Goal: Complete application form

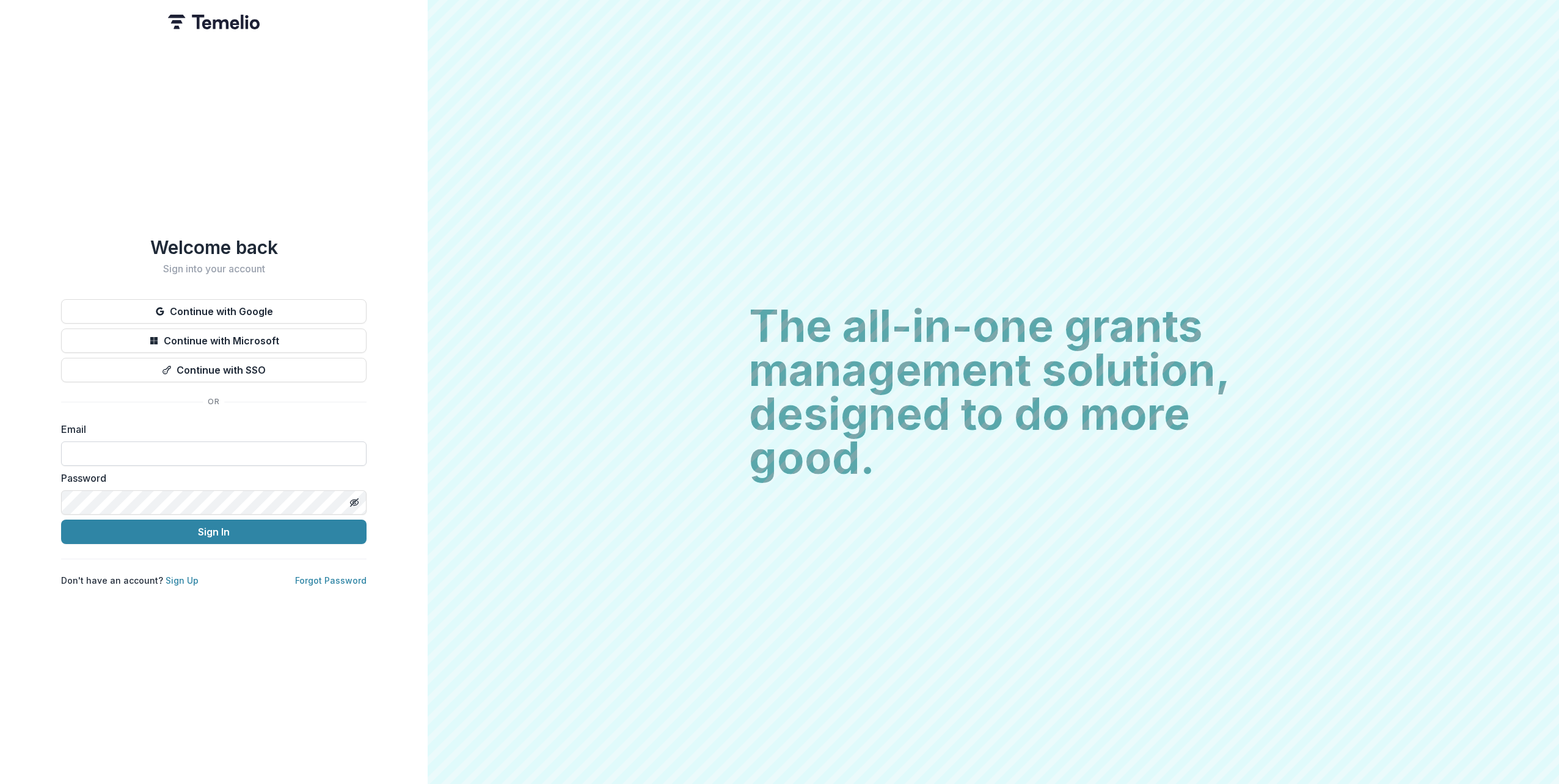
click at [190, 456] on input at bounding box center [214, 454] width 306 height 25
type input "**********"
click at [61, 520] on button "Sign In" at bounding box center [214, 532] width 306 height 25
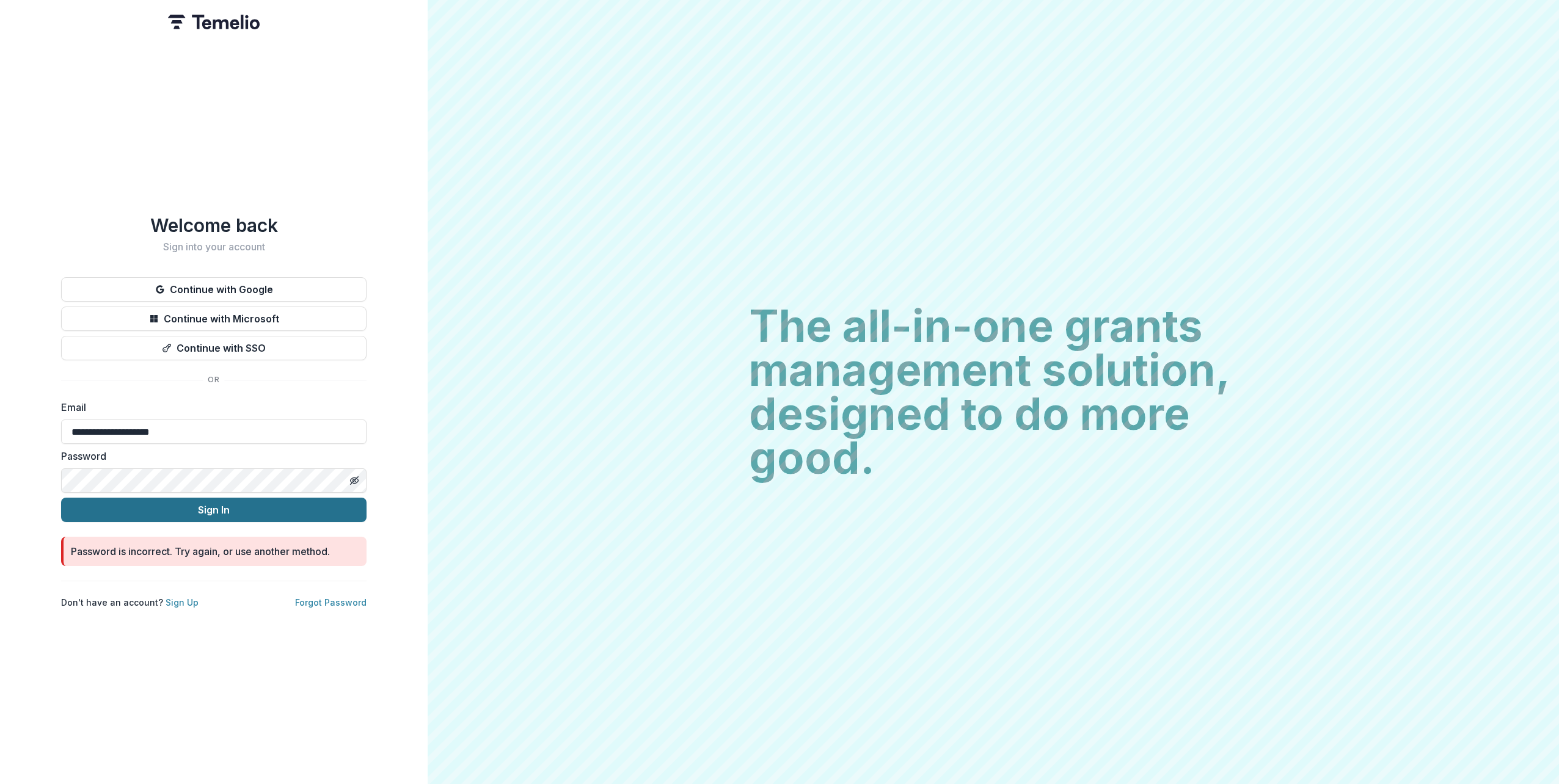
click at [61, 498] on button "Sign In" at bounding box center [214, 510] width 306 height 25
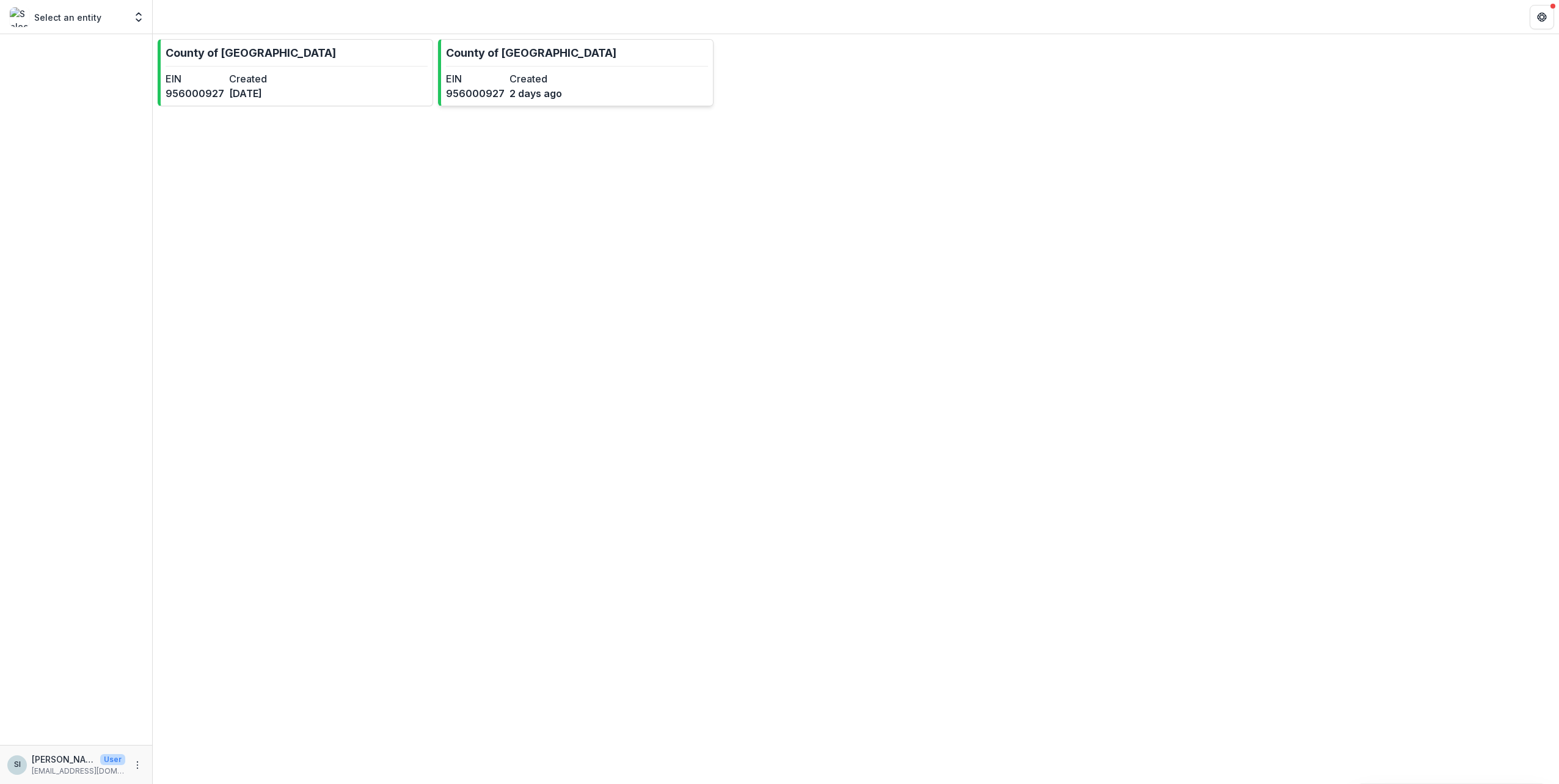
click at [590, 87] on link "County of [GEOGRAPHIC_DATA] EIN [US_EMPLOYER_IDENTIFICATION_NUMBER] Created [DA…" at bounding box center [576, 73] width 275 height 67
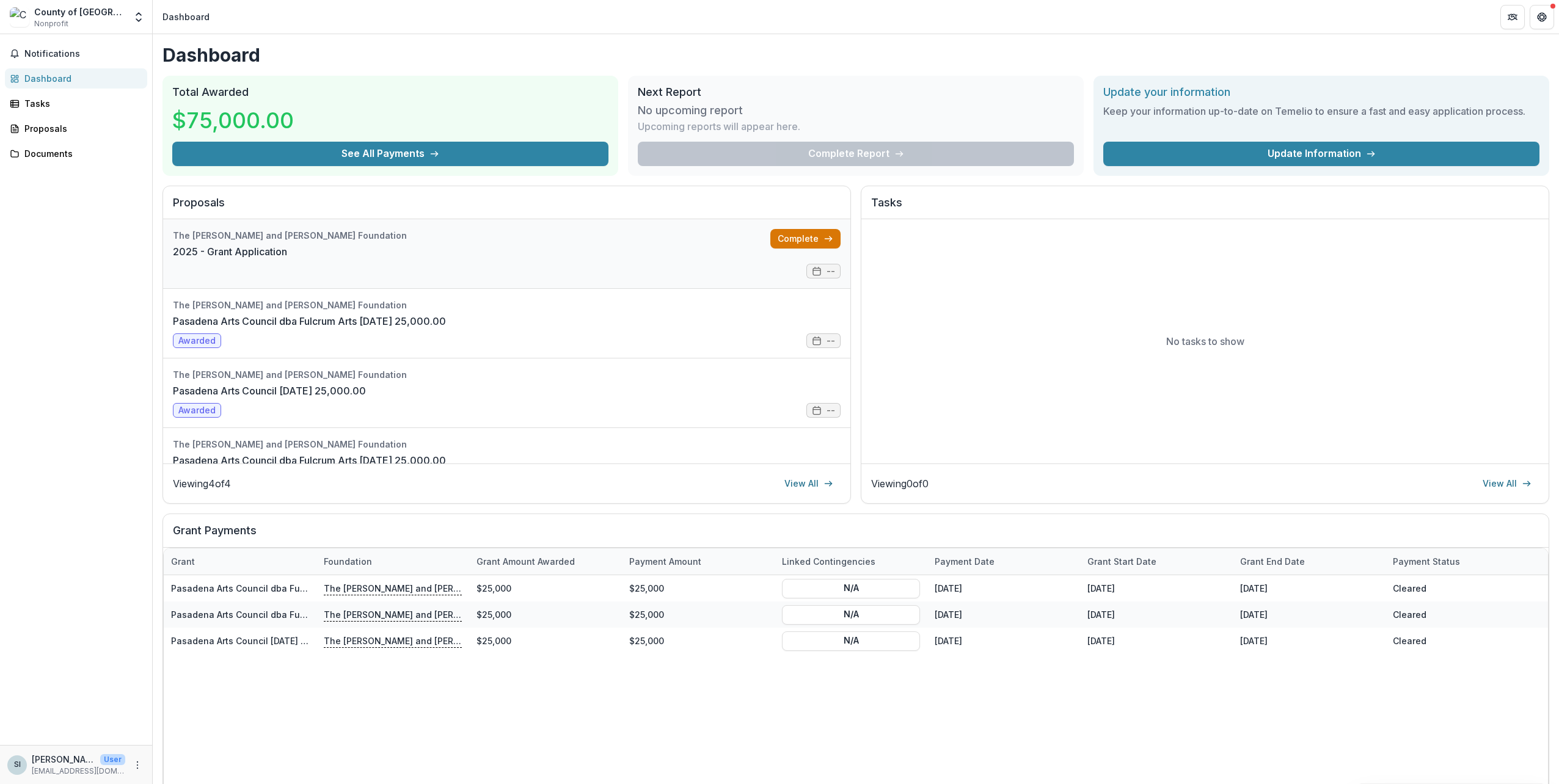
click at [810, 240] on link "Complete" at bounding box center [806, 239] width 70 height 19
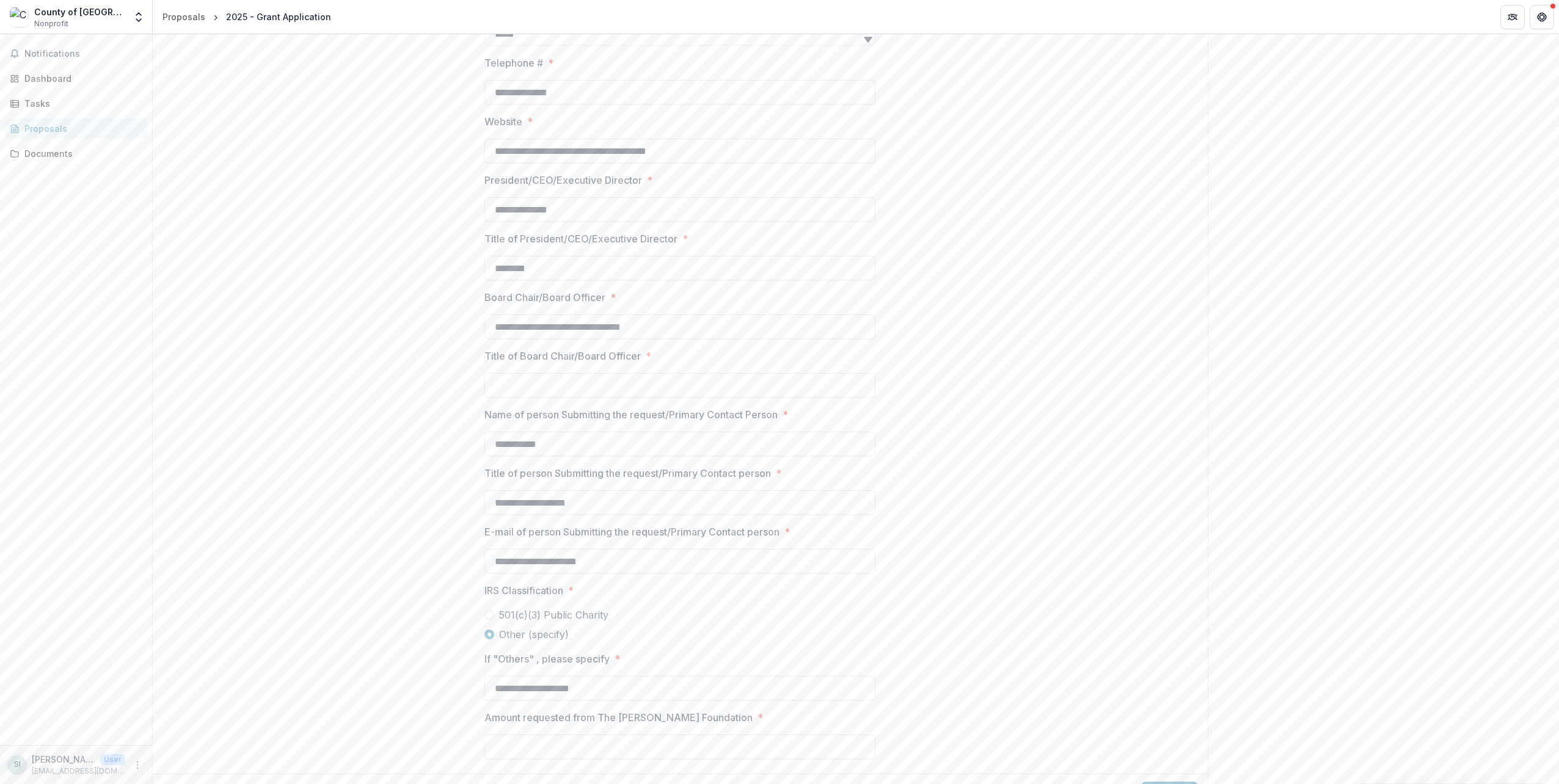
scroll to position [735, 0]
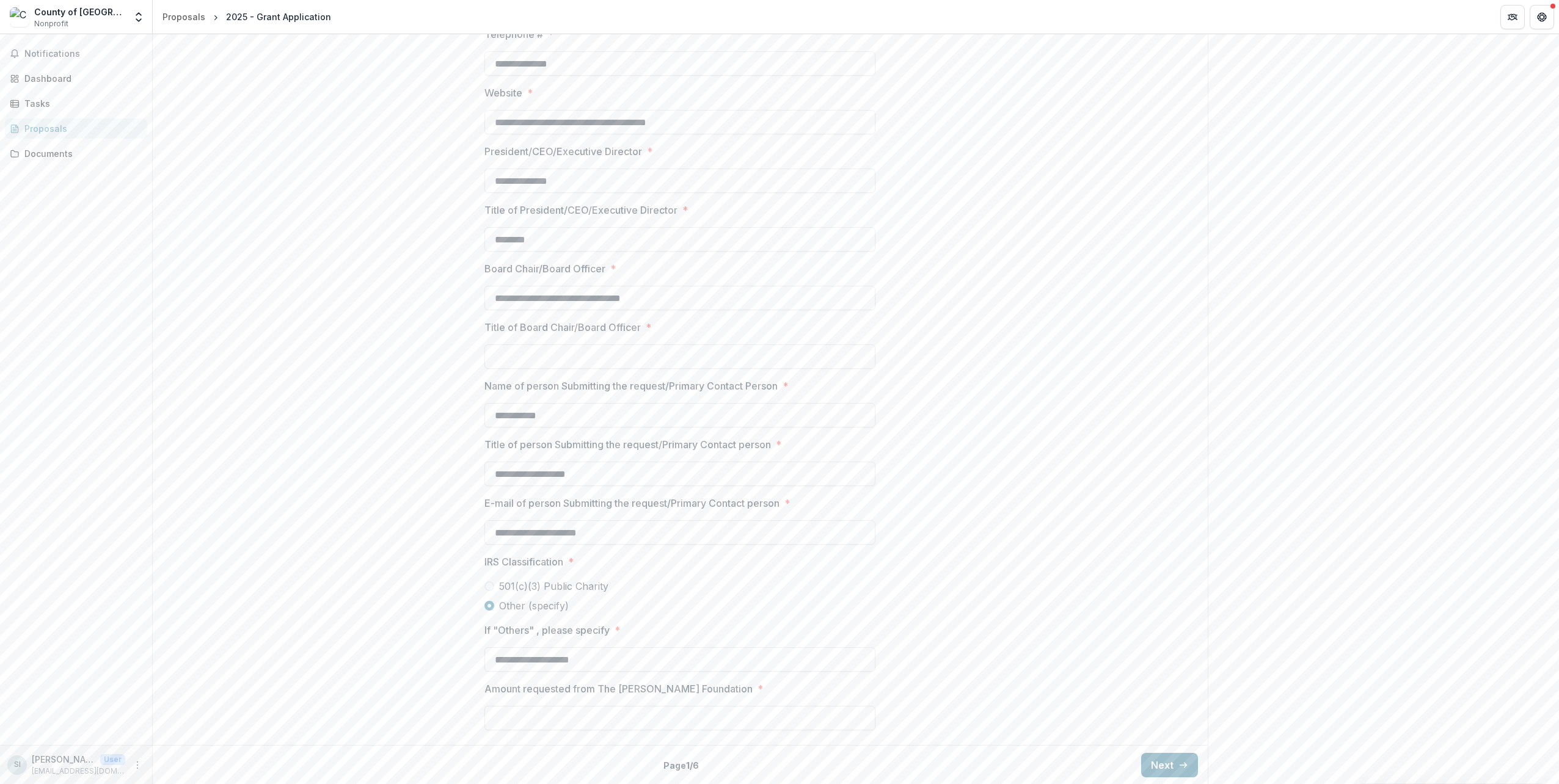
click at [1168, 763] on button "Next" at bounding box center [1169, 765] width 57 height 25
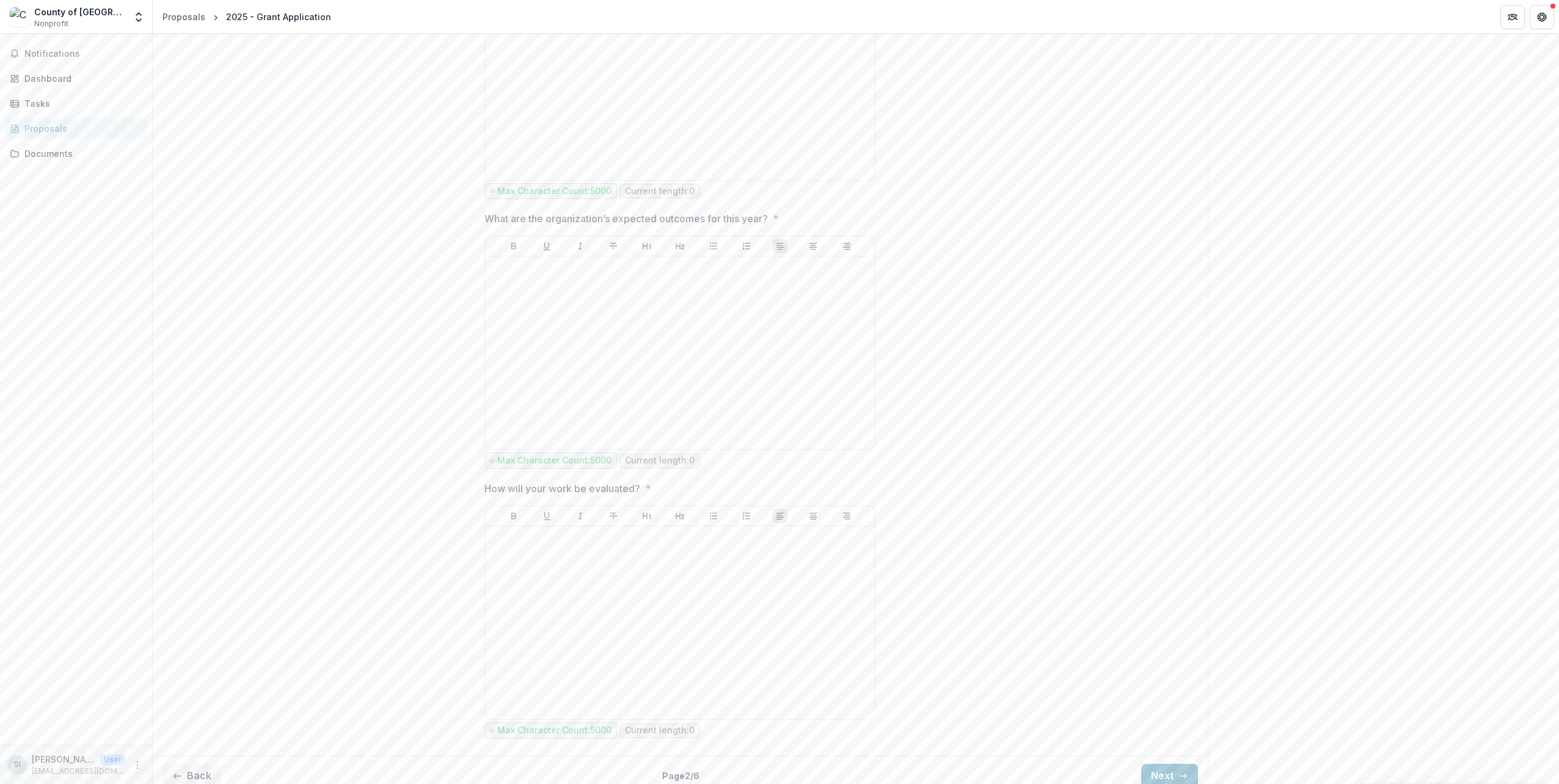
scroll to position [1010, 0]
click at [1151, 759] on button "Next" at bounding box center [1169, 772] width 57 height 25
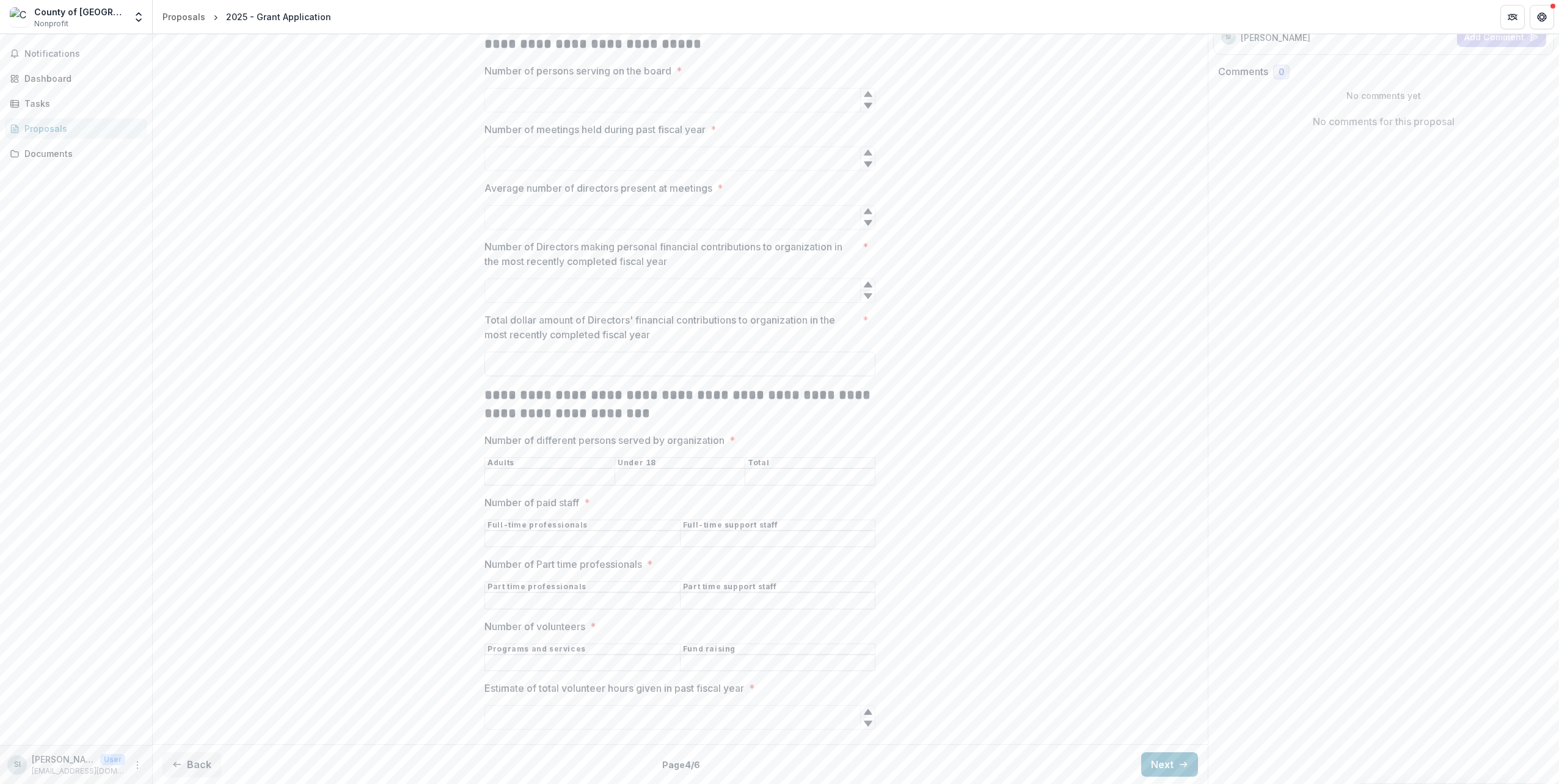
scroll to position [178, 0]
click at [1161, 759] on button "Next" at bounding box center [1169, 771] width 57 height 25
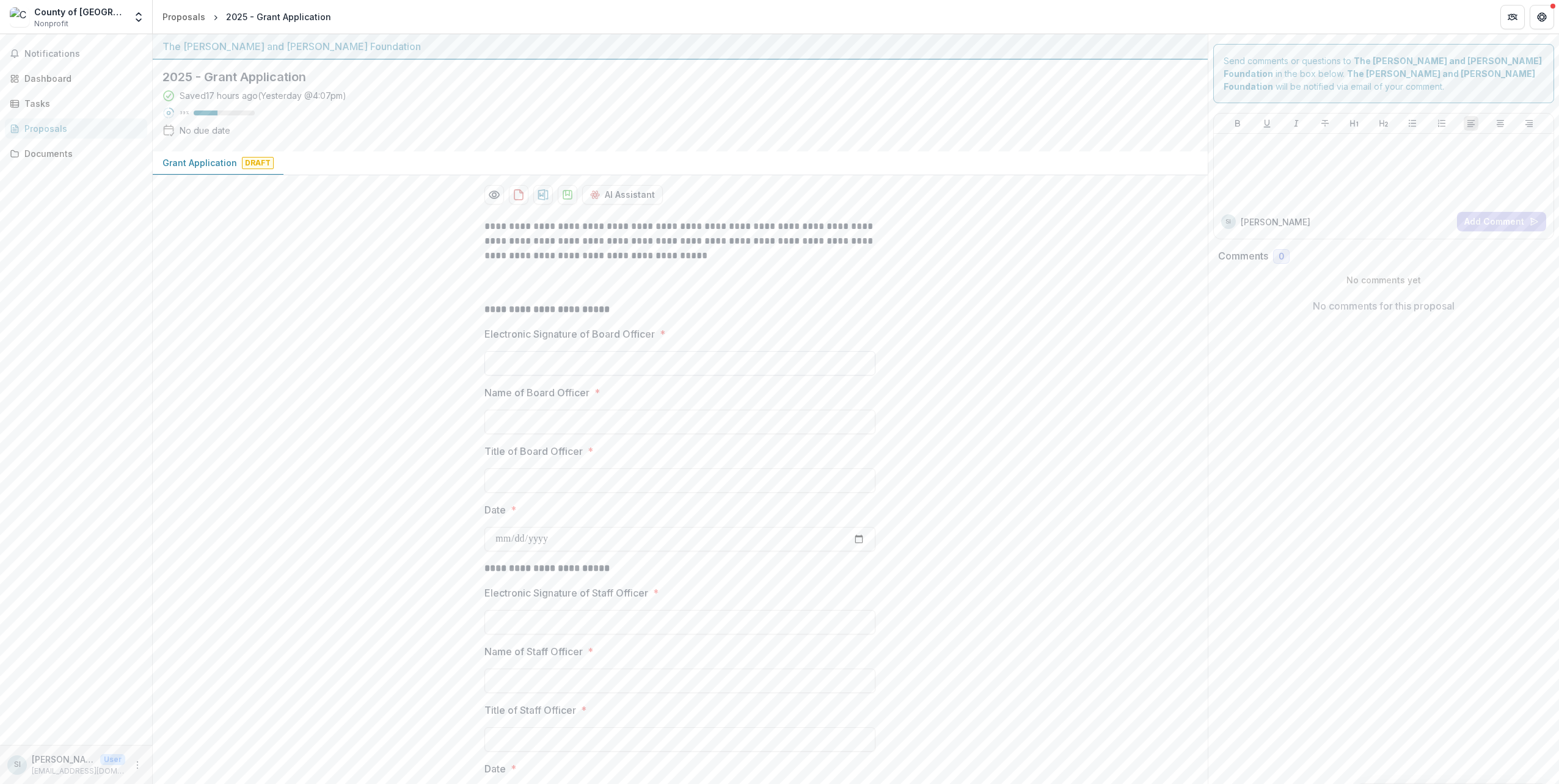
click at [546, 356] on input "Electronic Signature of Board Officer *" at bounding box center [679, 363] width 391 height 25
type input "*"
click at [462, 334] on div "**********" at bounding box center [680, 514] width 1055 height 610
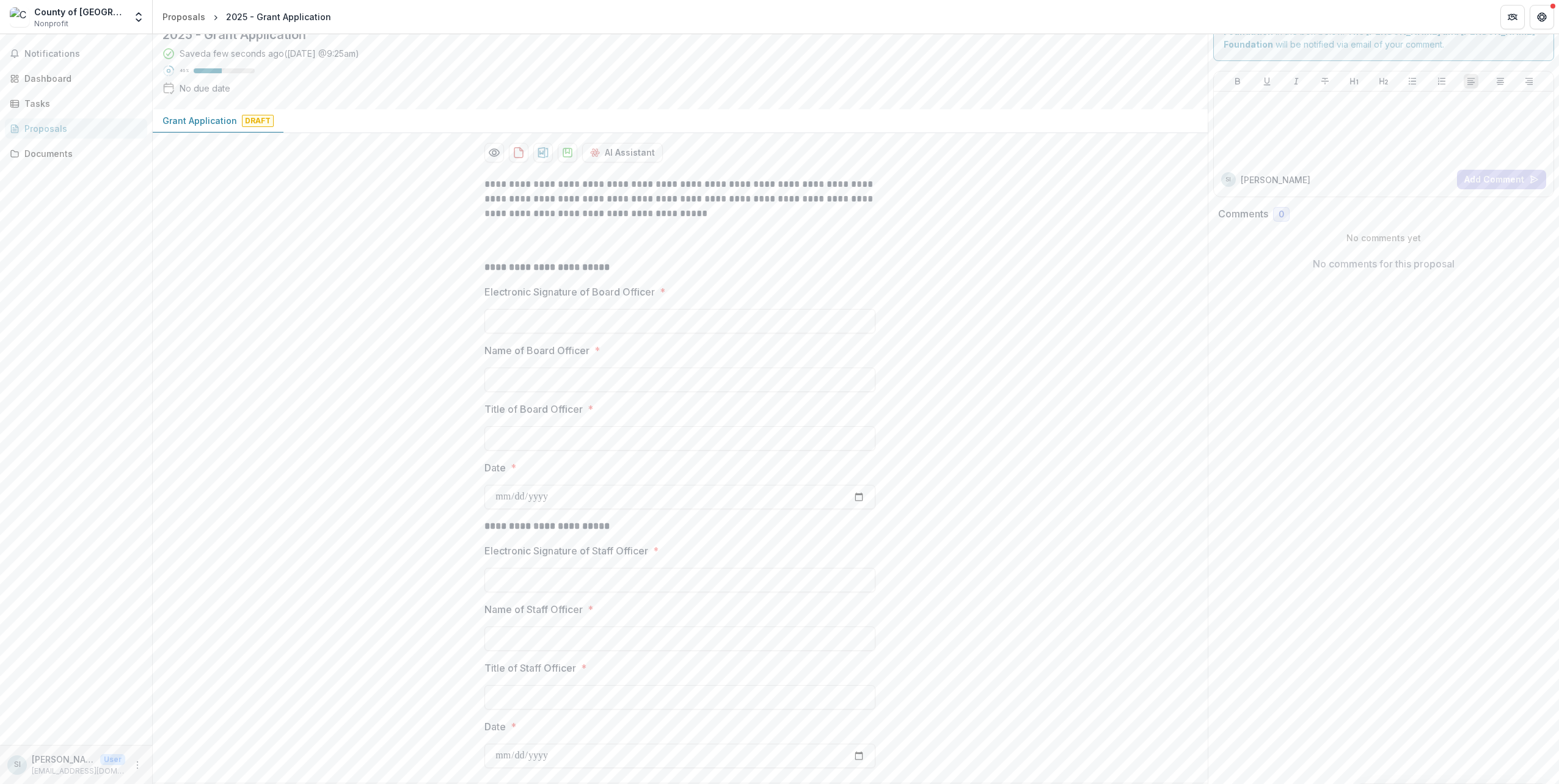
scroll to position [80, 0]
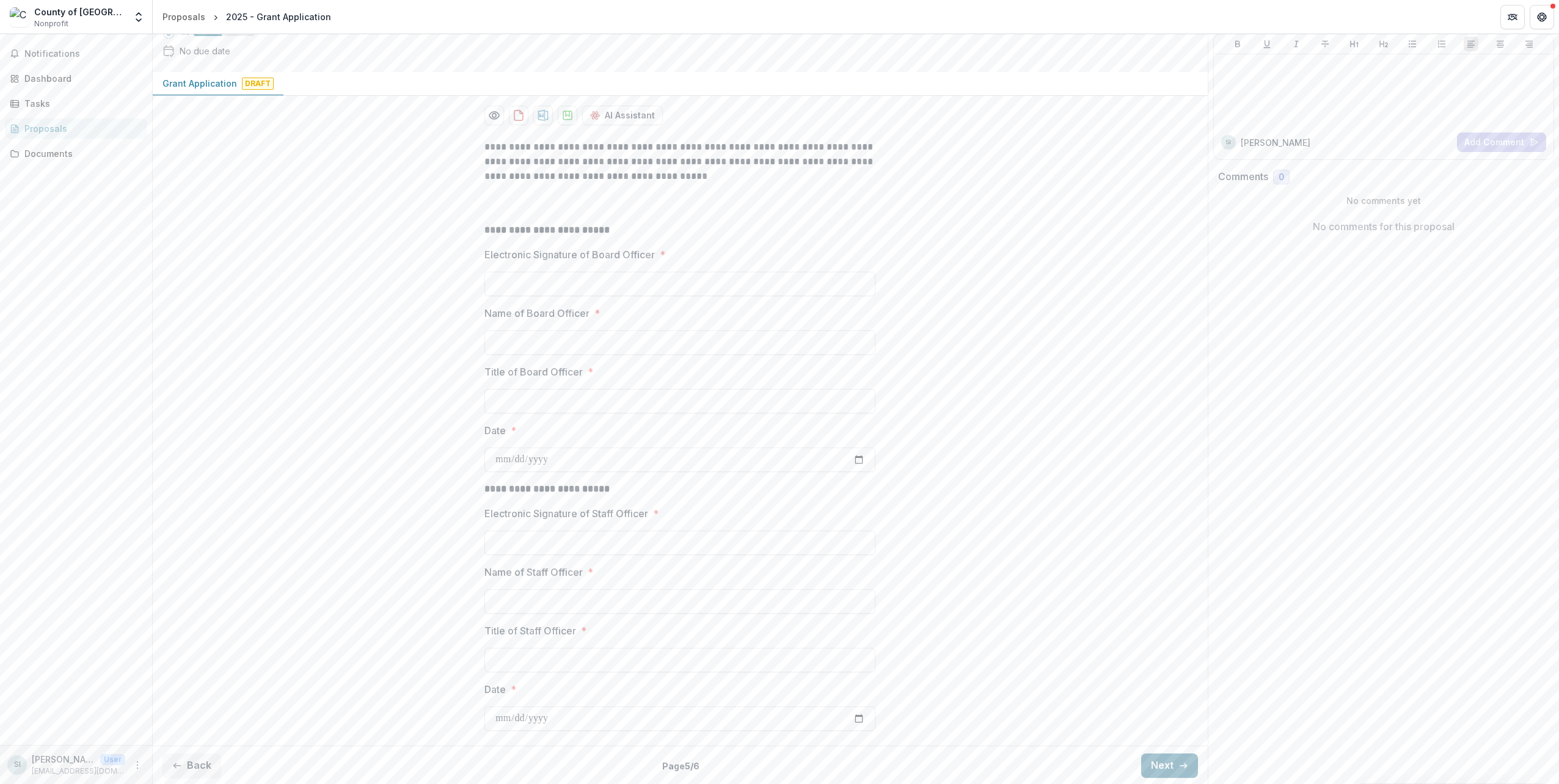
click at [1153, 764] on button "Next" at bounding box center [1169, 766] width 57 height 25
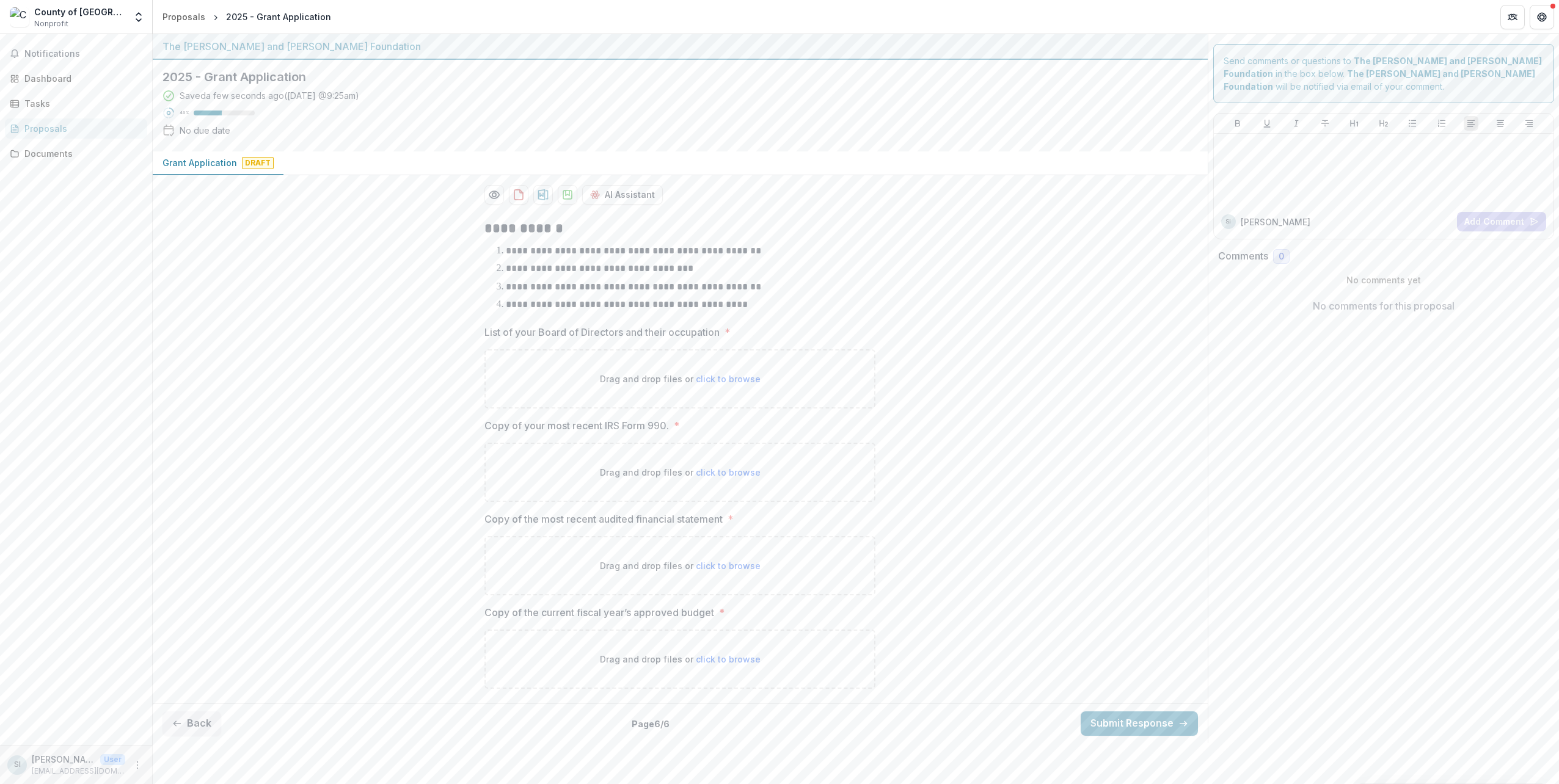
scroll to position [0, 0]
click at [192, 717] on button "Back" at bounding box center [192, 724] width 58 height 25
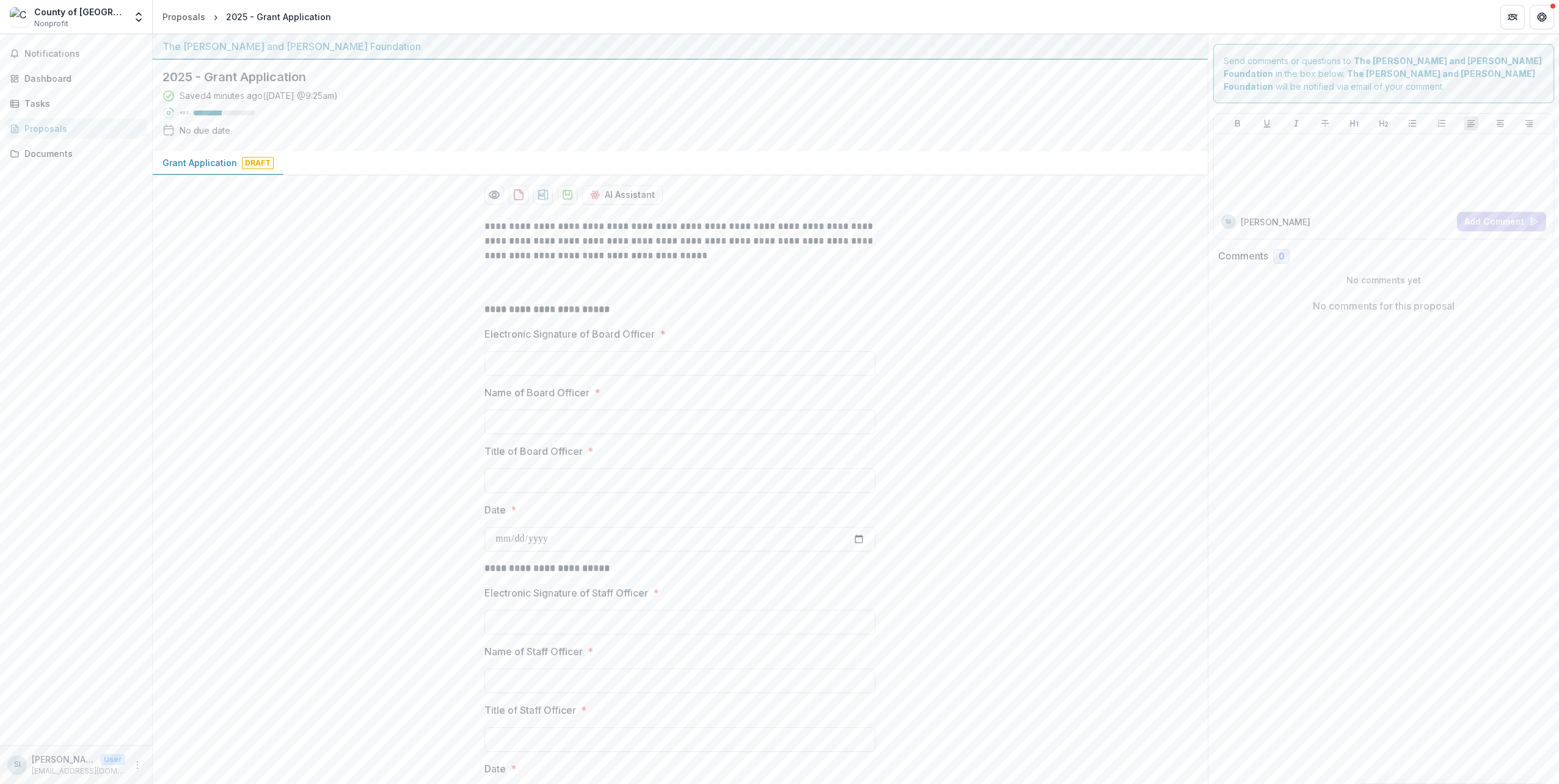
click at [124, 16] on div "County of [GEOGRAPHIC_DATA]" at bounding box center [80, 12] width 91 height 13
click at [134, 14] on icon "Open entity switcher" at bounding box center [139, 17] width 12 height 12
click at [97, 130] on link "Settings" at bounding box center [64, 135] width 171 height 20
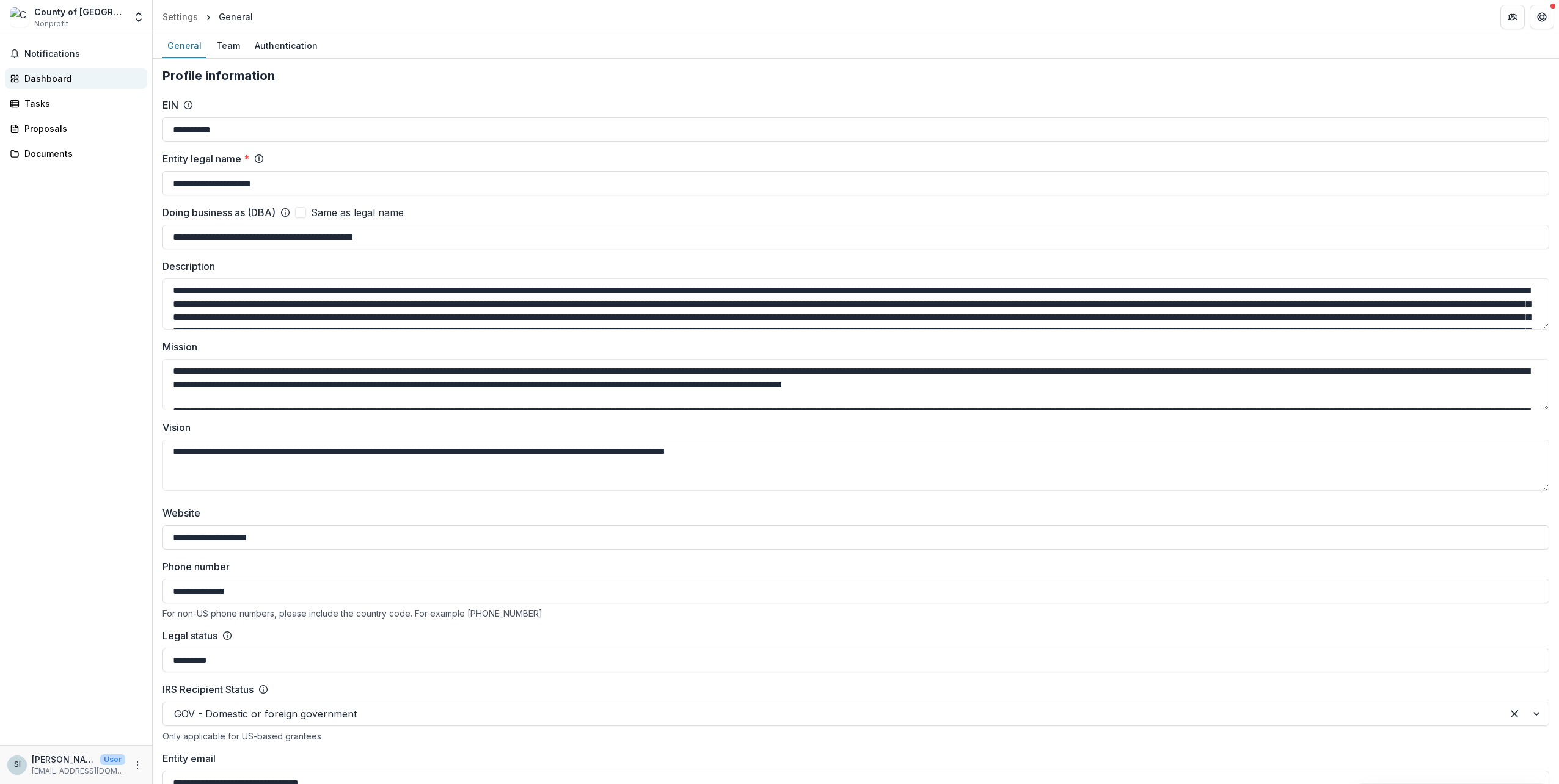
click at [62, 83] on div "Dashboard" at bounding box center [81, 78] width 113 height 13
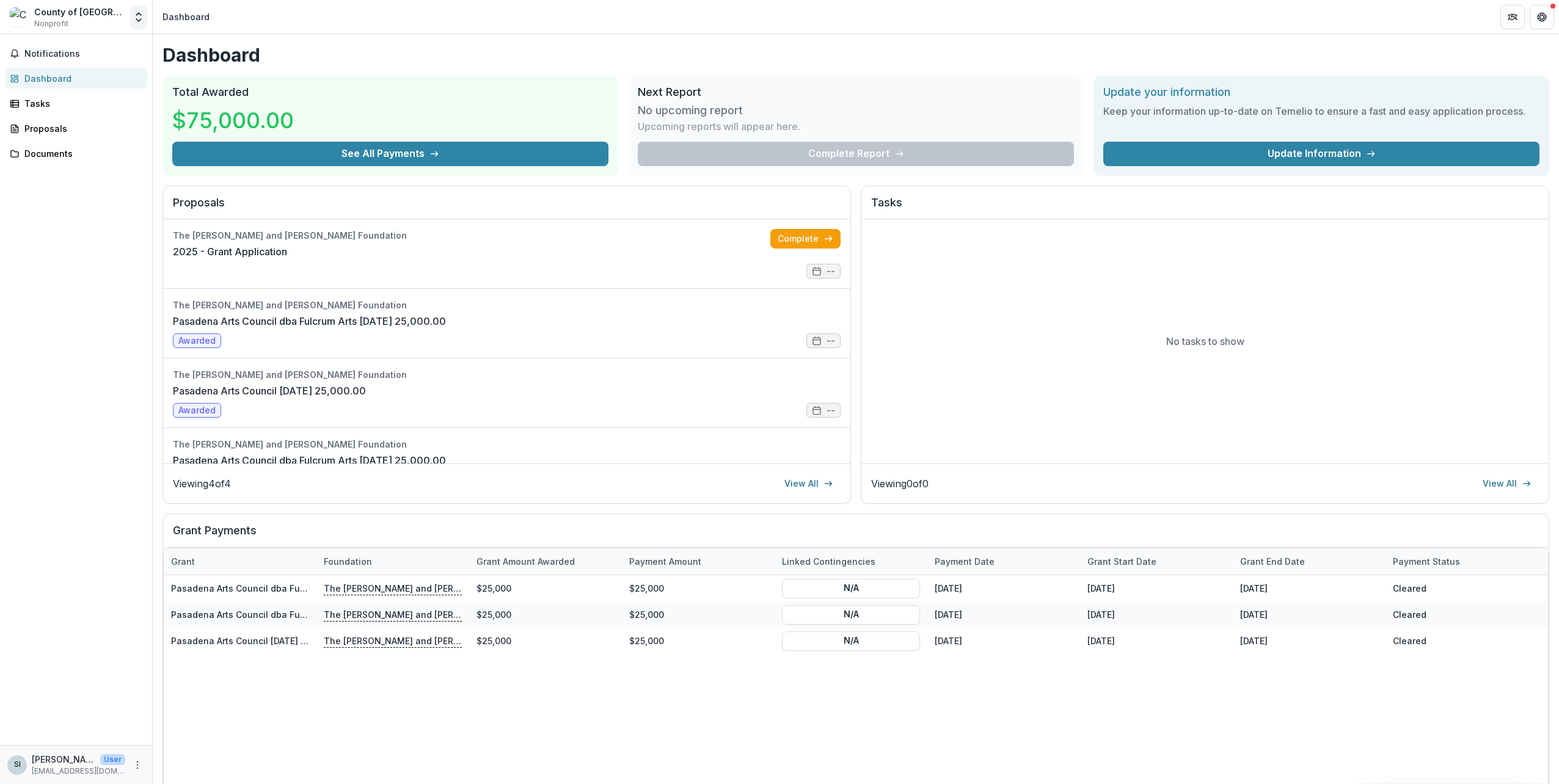
click at [146, 18] on button "Open entity switcher" at bounding box center [138, 17] width 17 height 25
click at [93, 125] on link "Settings" at bounding box center [64, 135] width 171 height 20
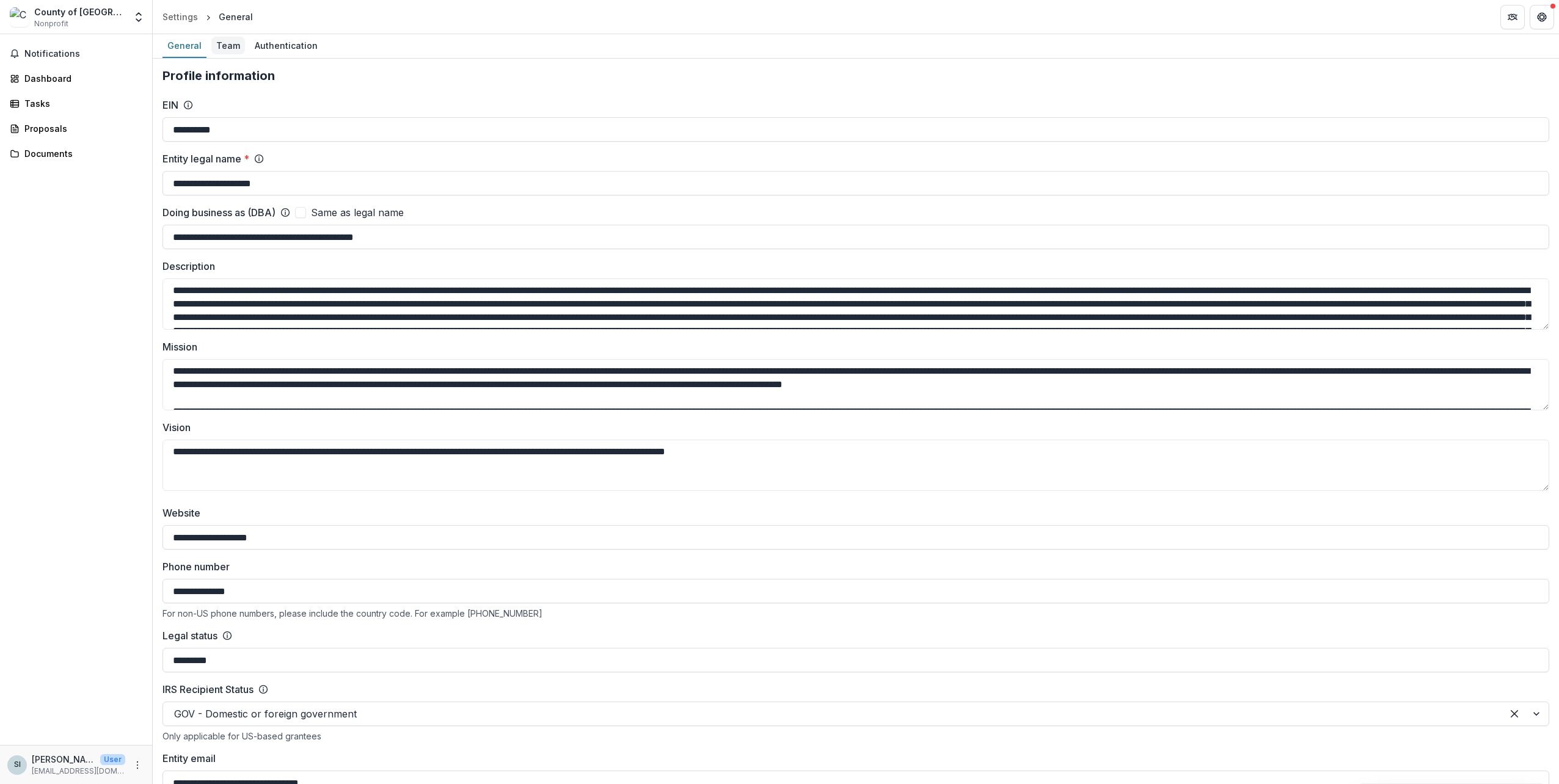
click at [226, 39] on div "Team" at bounding box center [228, 45] width 34 height 18
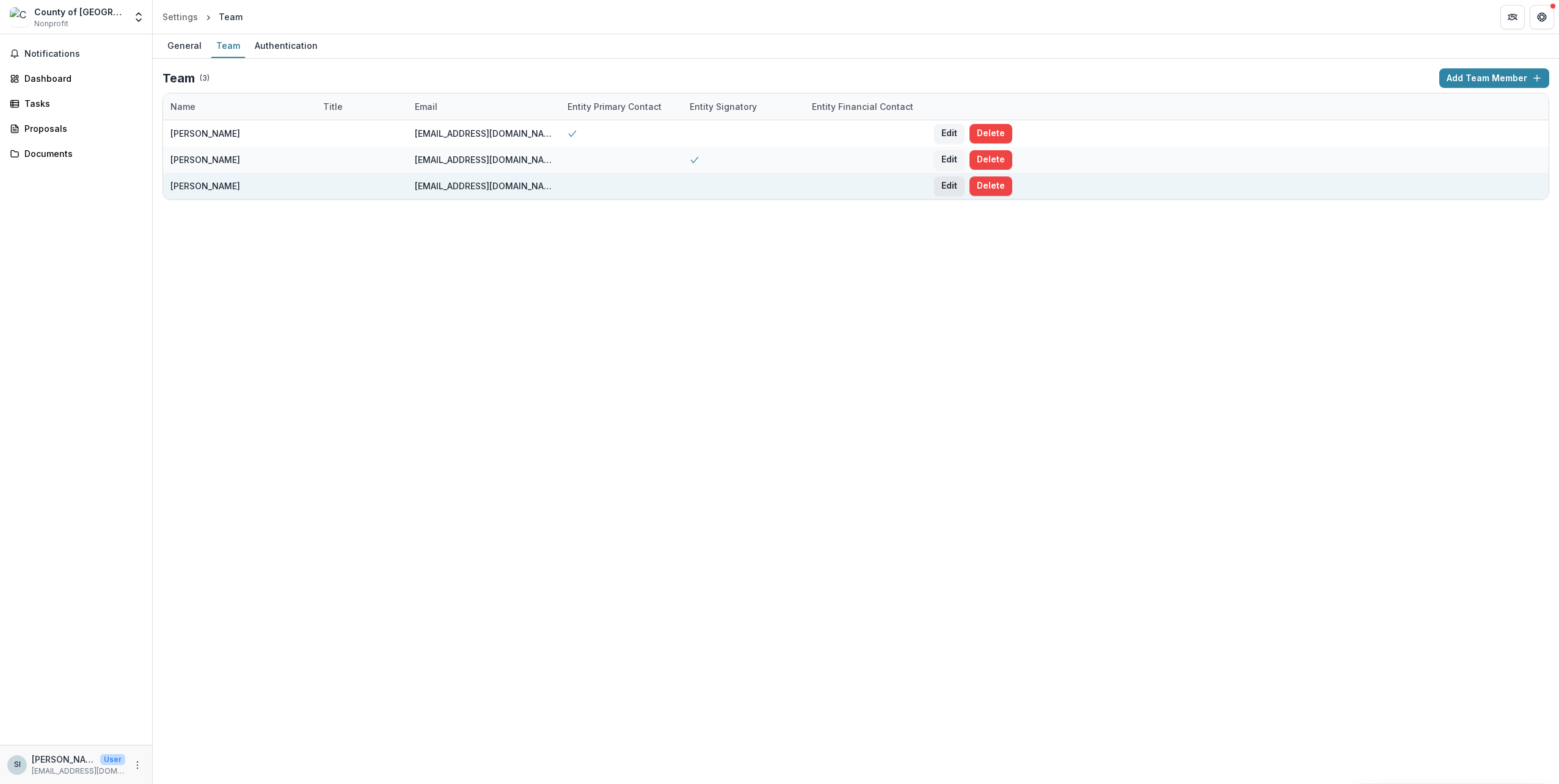
click at [942, 185] on button "Edit" at bounding box center [949, 186] width 30 height 19
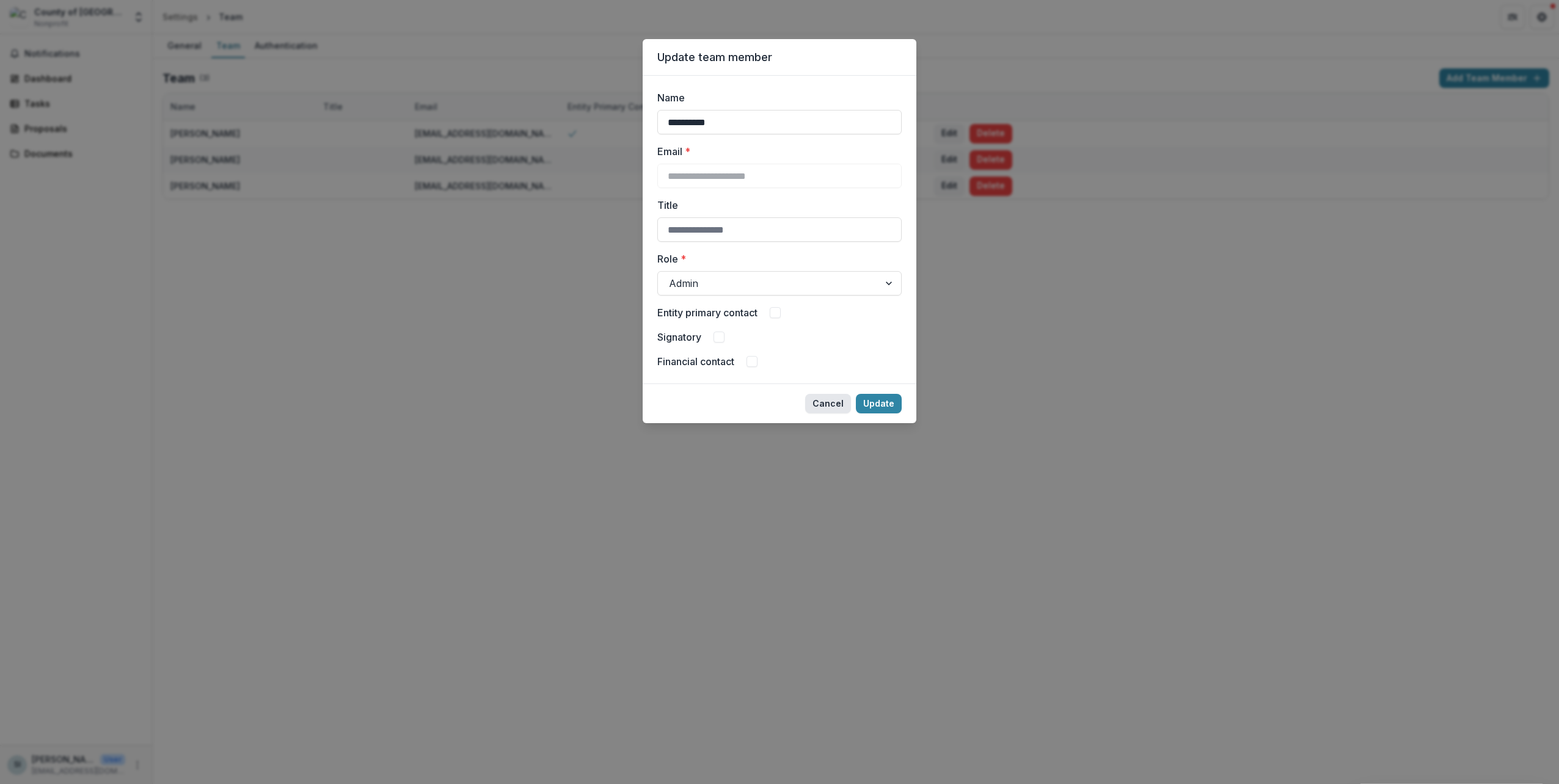
click at [833, 400] on button "Cancel" at bounding box center [828, 404] width 46 height 19
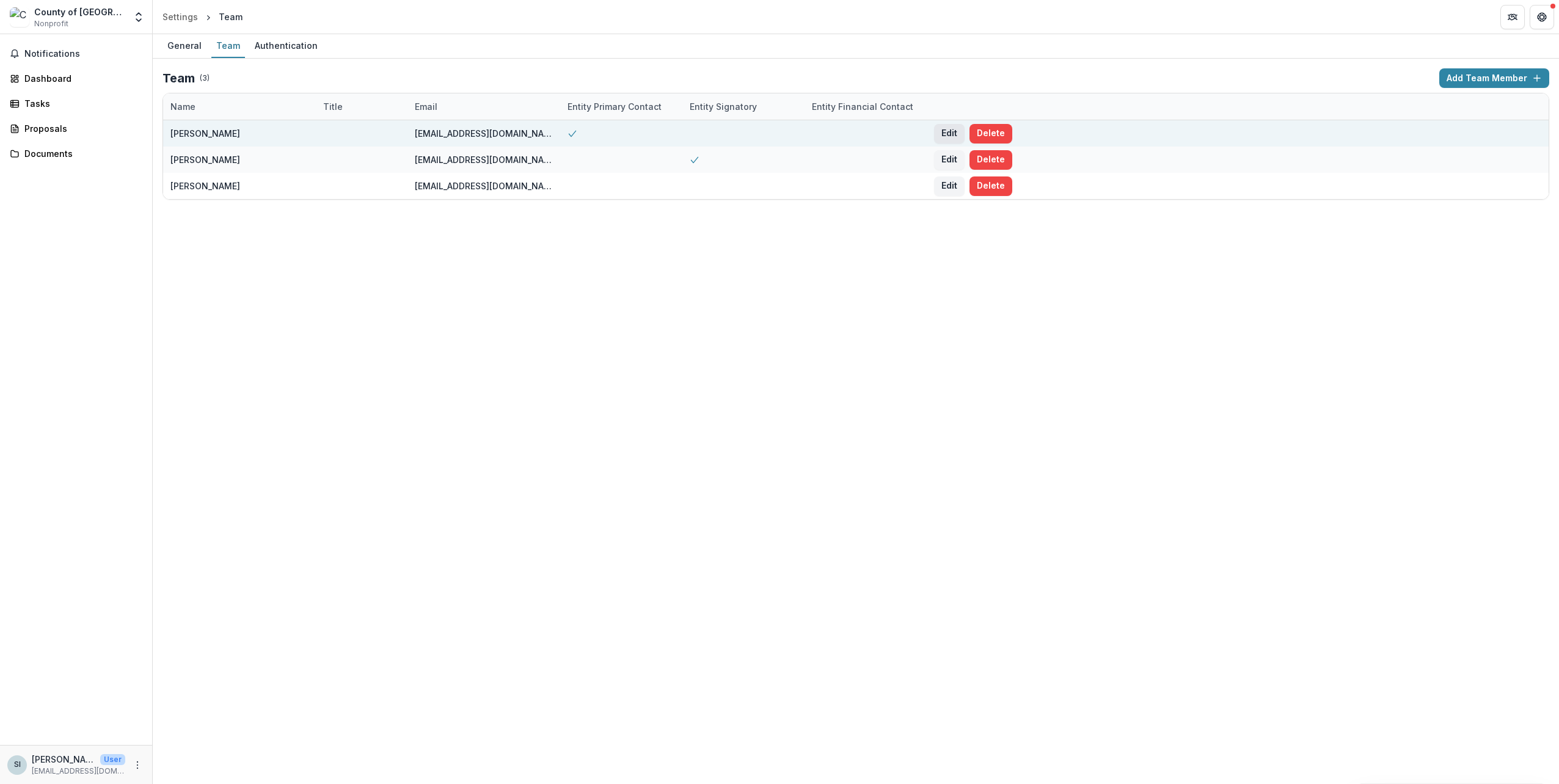
click at [948, 135] on button "Edit" at bounding box center [949, 134] width 30 height 19
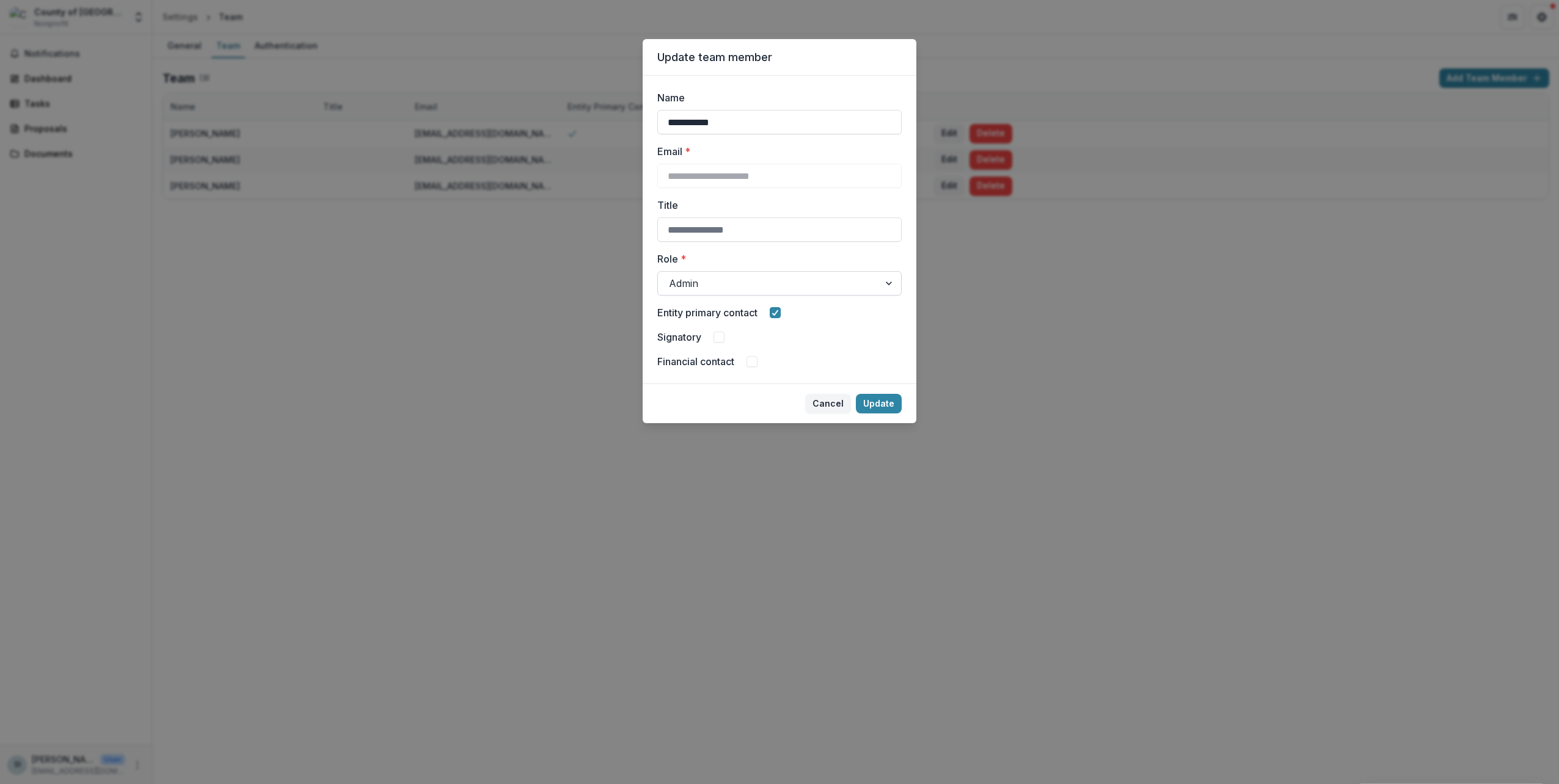
click at [705, 273] on div "Admin" at bounding box center [769, 283] width 221 height 19
click at [707, 232] on input "Title" at bounding box center [780, 230] width 244 height 25
type input "**********"
click at [872, 404] on button "Update" at bounding box center [878, 404] width 46 height 19
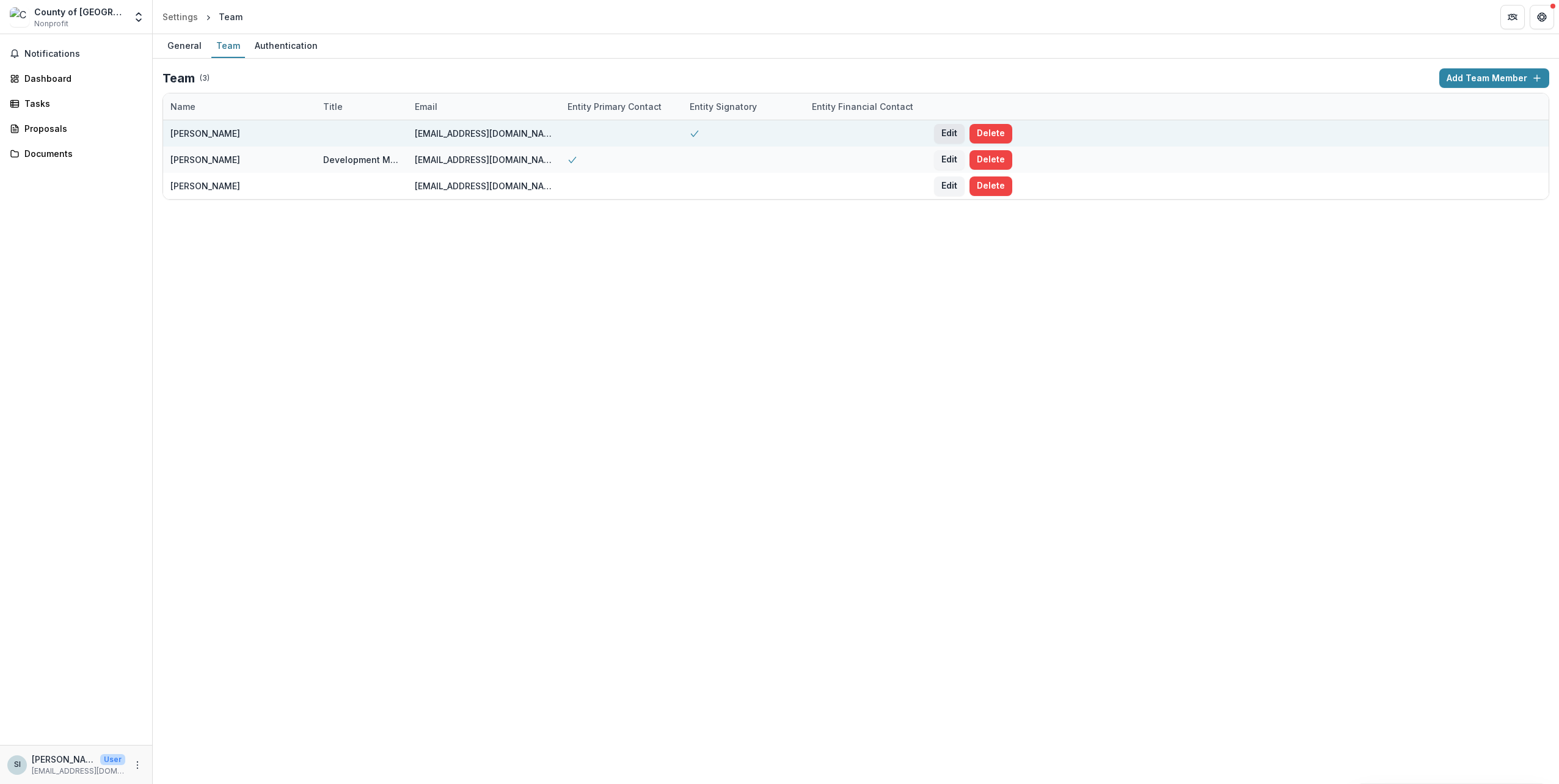
click at [940, 135] on button "Edit" at bounding box center [949, 134] width 30 height 19
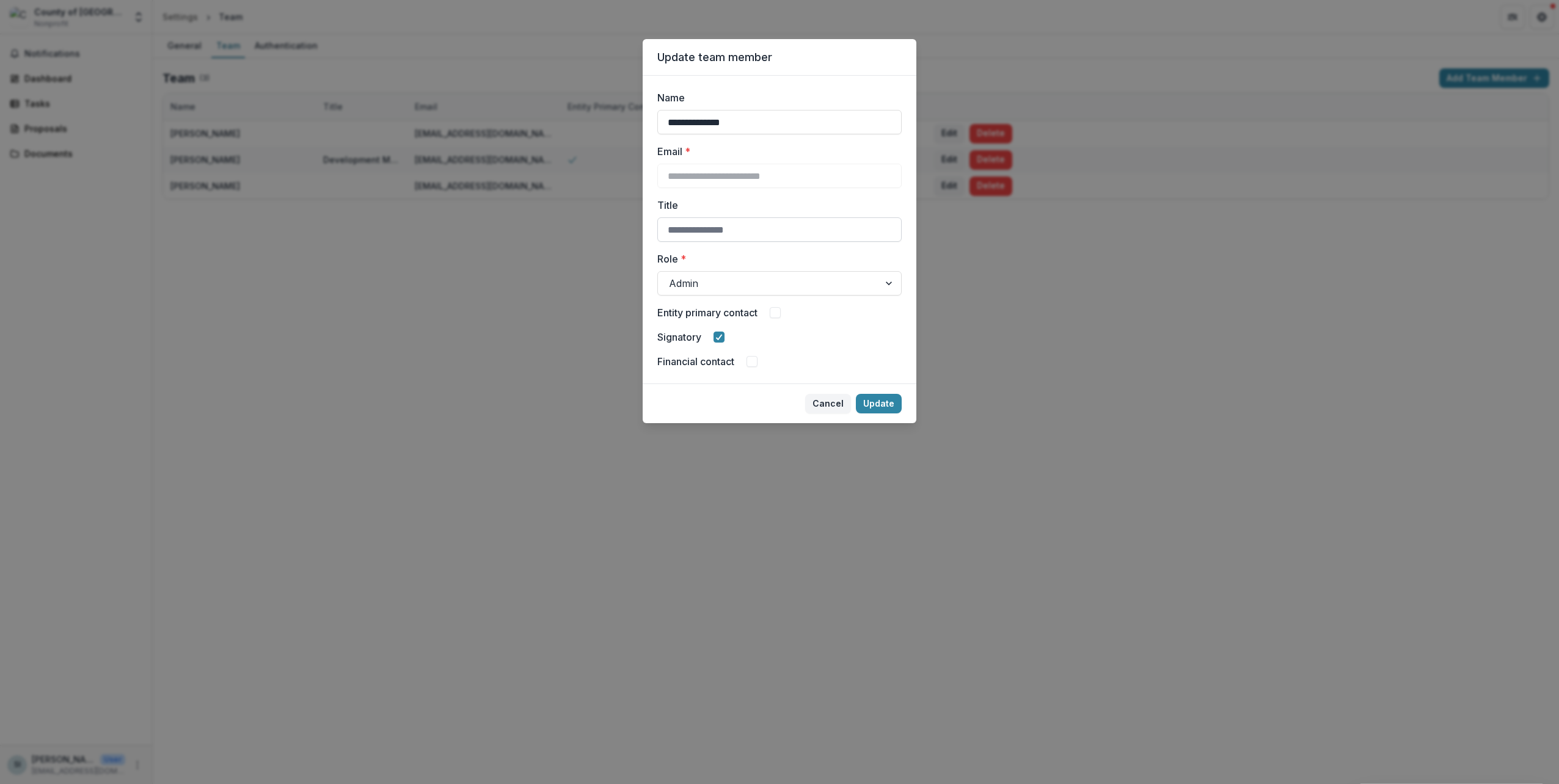
click at [745, 227] on input "Title" at bounding box center [780, 230] width 244 height 25
click at [732, 281] on div at bounding box center [769, 283] width 199 height 17
click at [742, 230] on input "Title" at bounding box center [780, 230] width 244 height 25
type input "********"
click at [883, 405] on button "Update" at bounding box center [878, 404] width 46 height 19
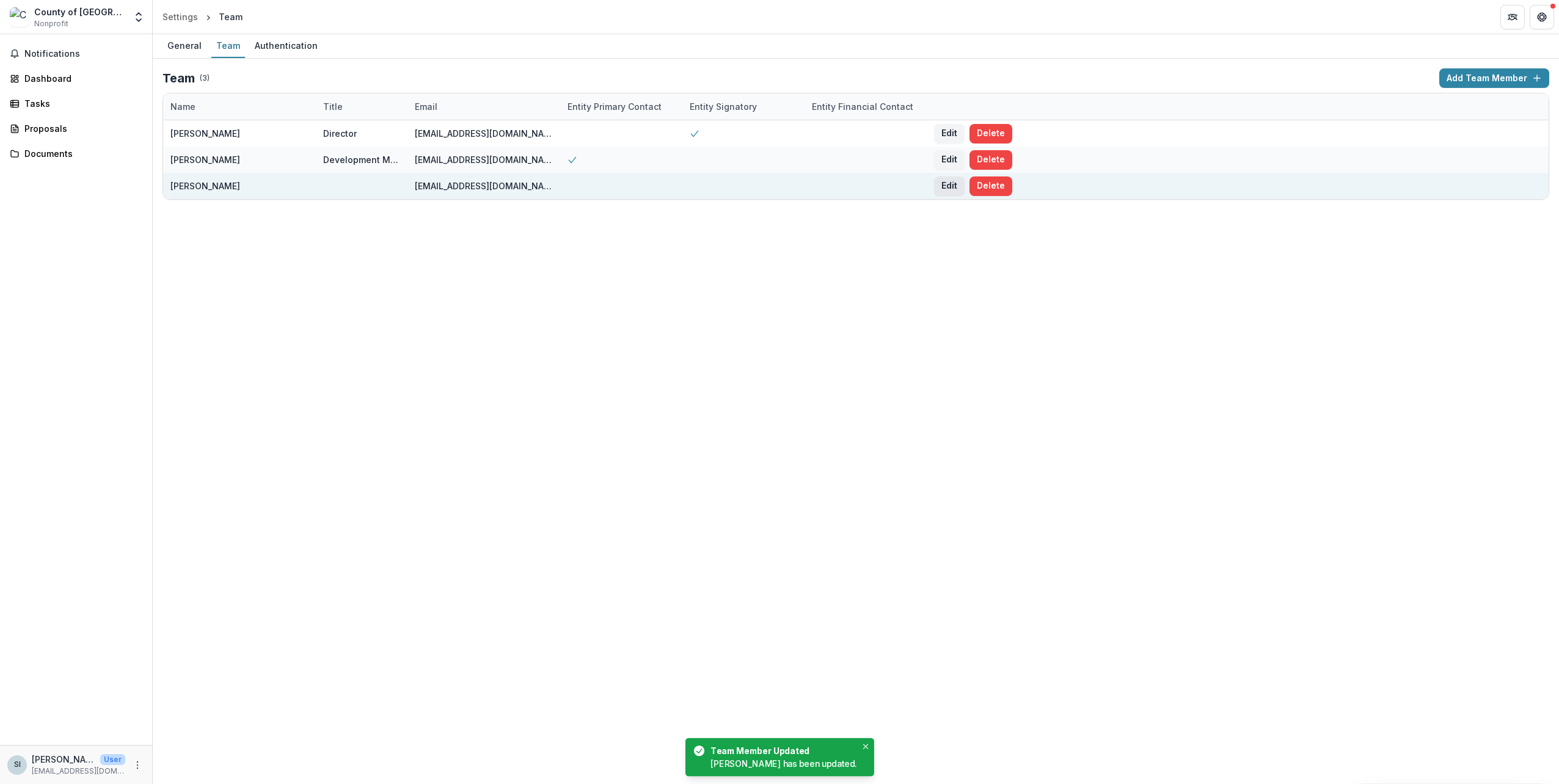
click at [941, 187] on button "Edit" at bounding box center [949, 186] width 30 height 19
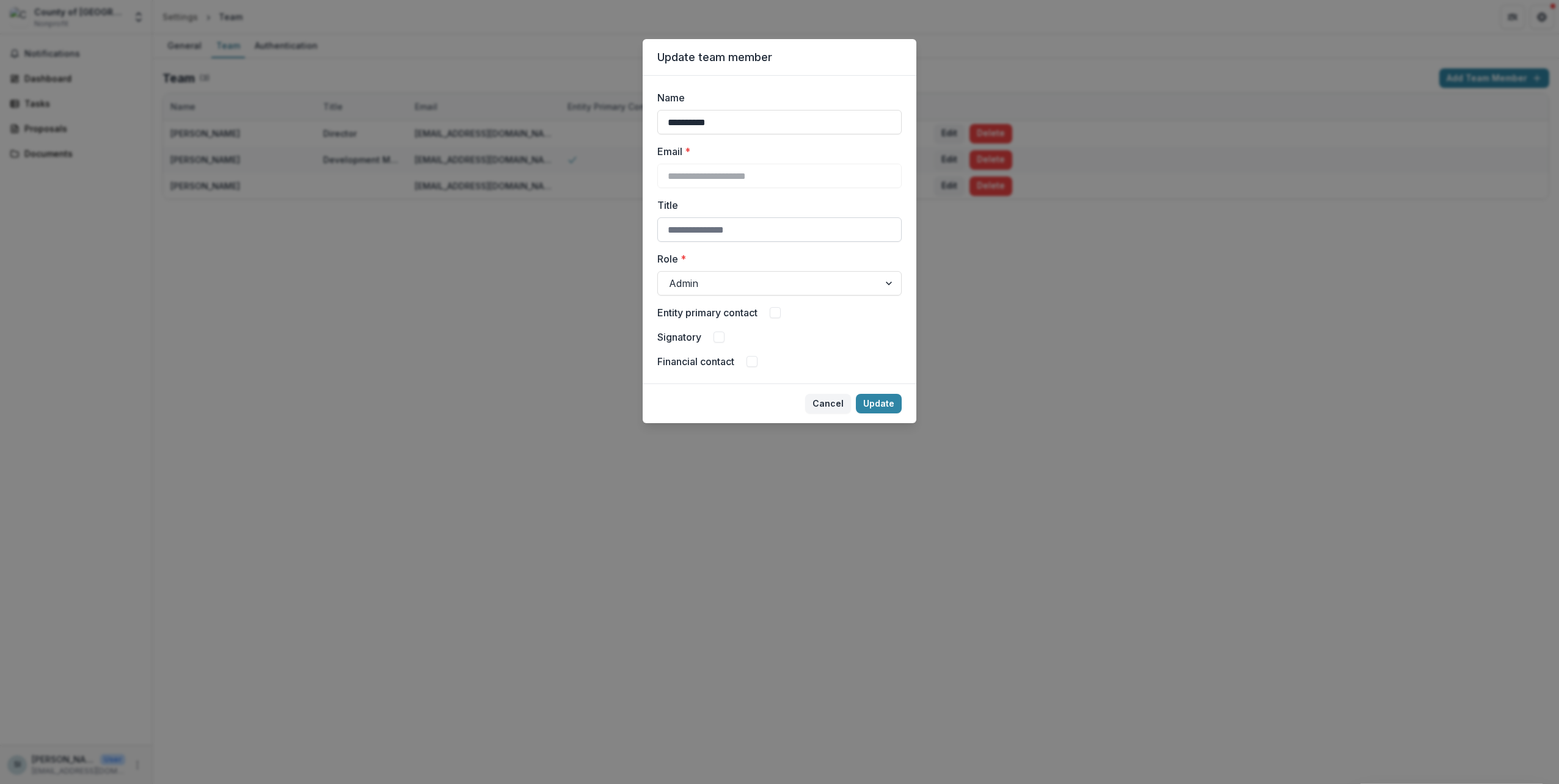
click at [736, 231] on input "Title" at bounding box center [780, 230] width 244 height 25
type input "**********"
click at [878, 400] on button "Update" at bounding box center [878, 404] width 46 height 19
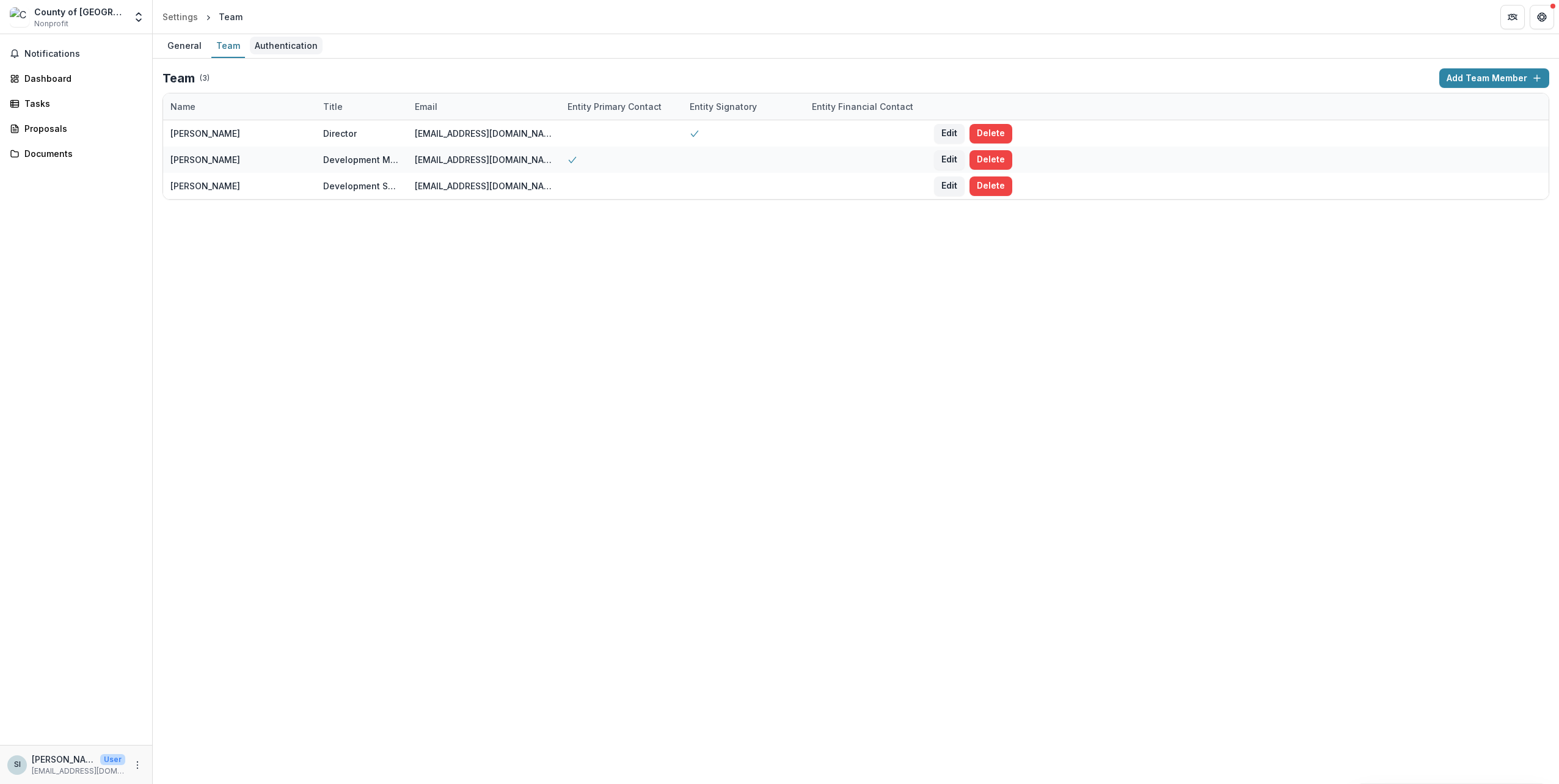
click at [268, 45] on div "Authentication" at bounding box center [286, 45] width 73 height 18
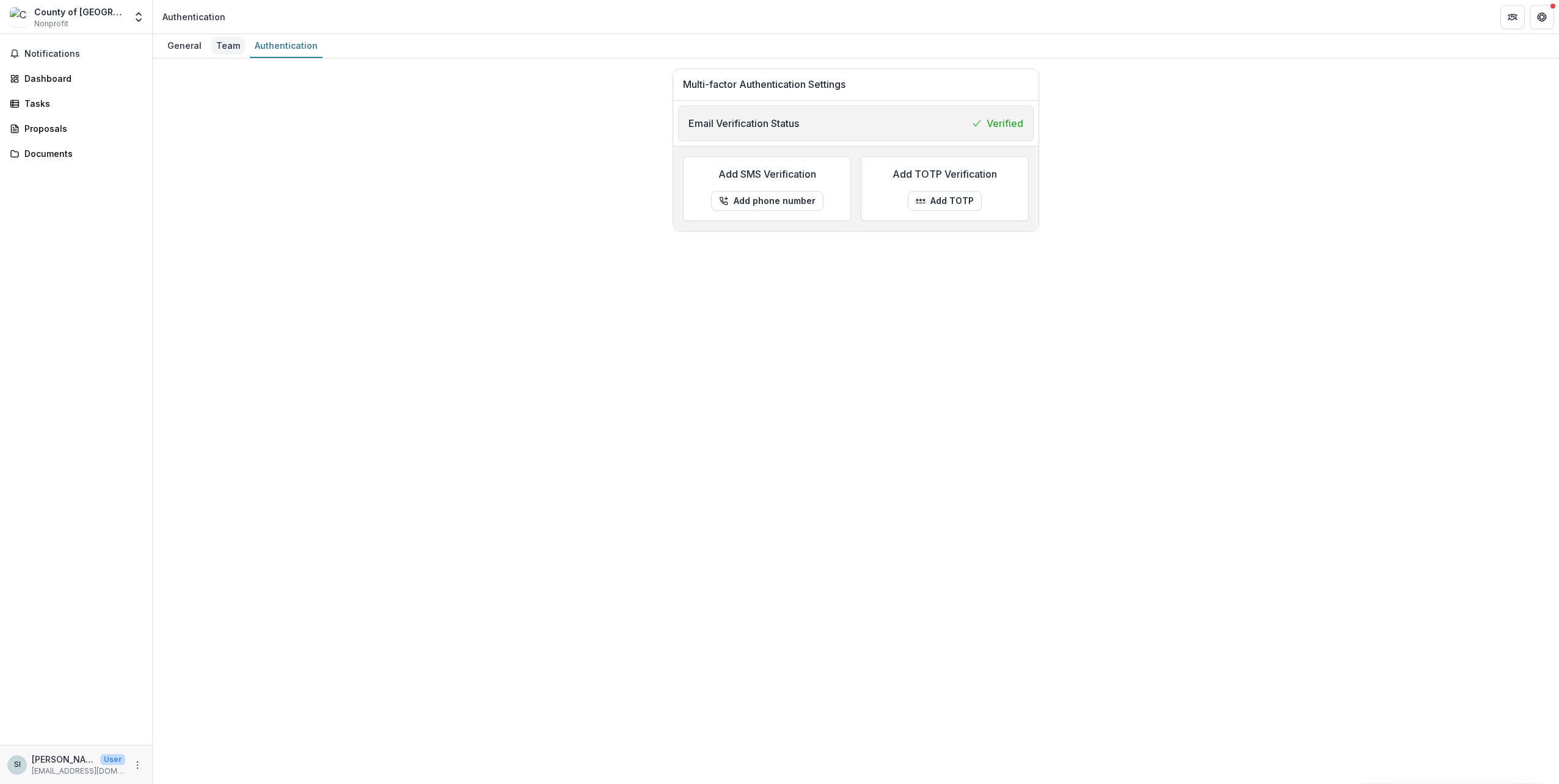
click at [212, 47] on div "Team" at bounding box center [228, 45] width 34 height 18
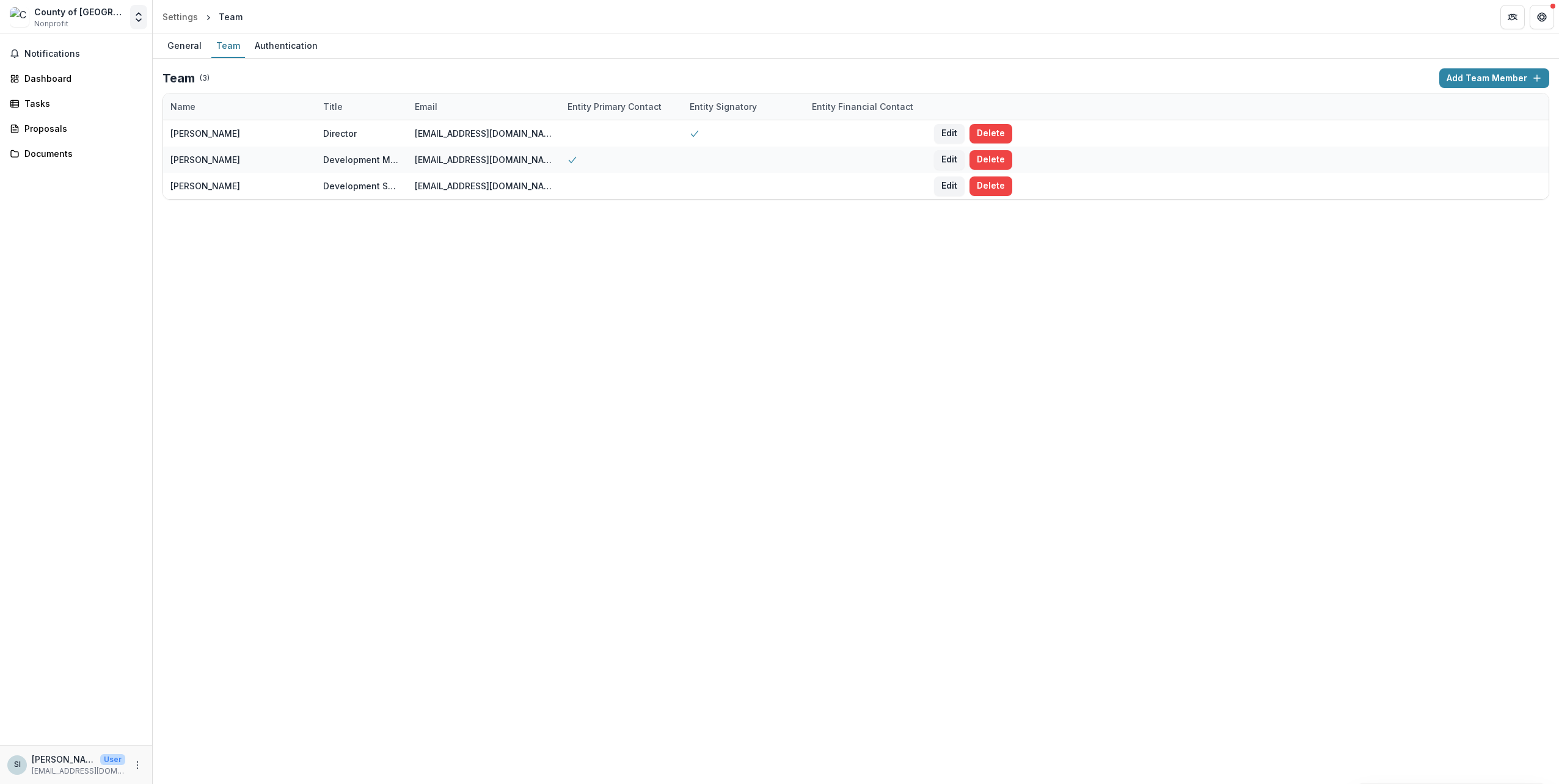
click at [134, 19] on icon "Open entity switcher" at bounding box center [139, 17] width 12 height 12
click at [89, 141] on link "Settings" at bounding box center [64, 135] width 171 height 20
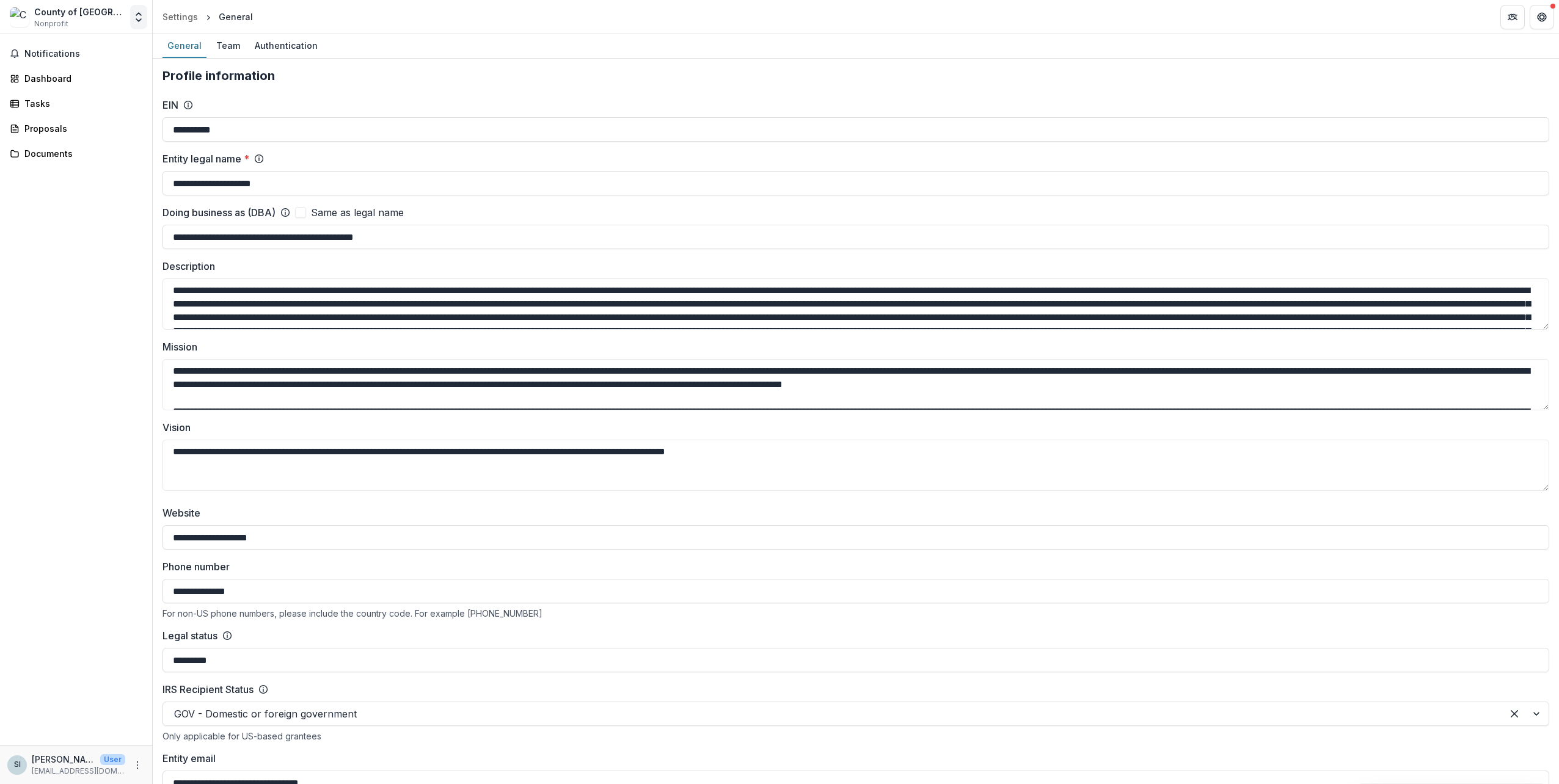
click at [133, 16] on icon "Open entity switcher" at bounding box center [139, 17] width 12 height 12
click at [104, 67] on div "County of [GEOGRAPHIC_DATA]" at bounding box center [67, 67] width 122 height 13
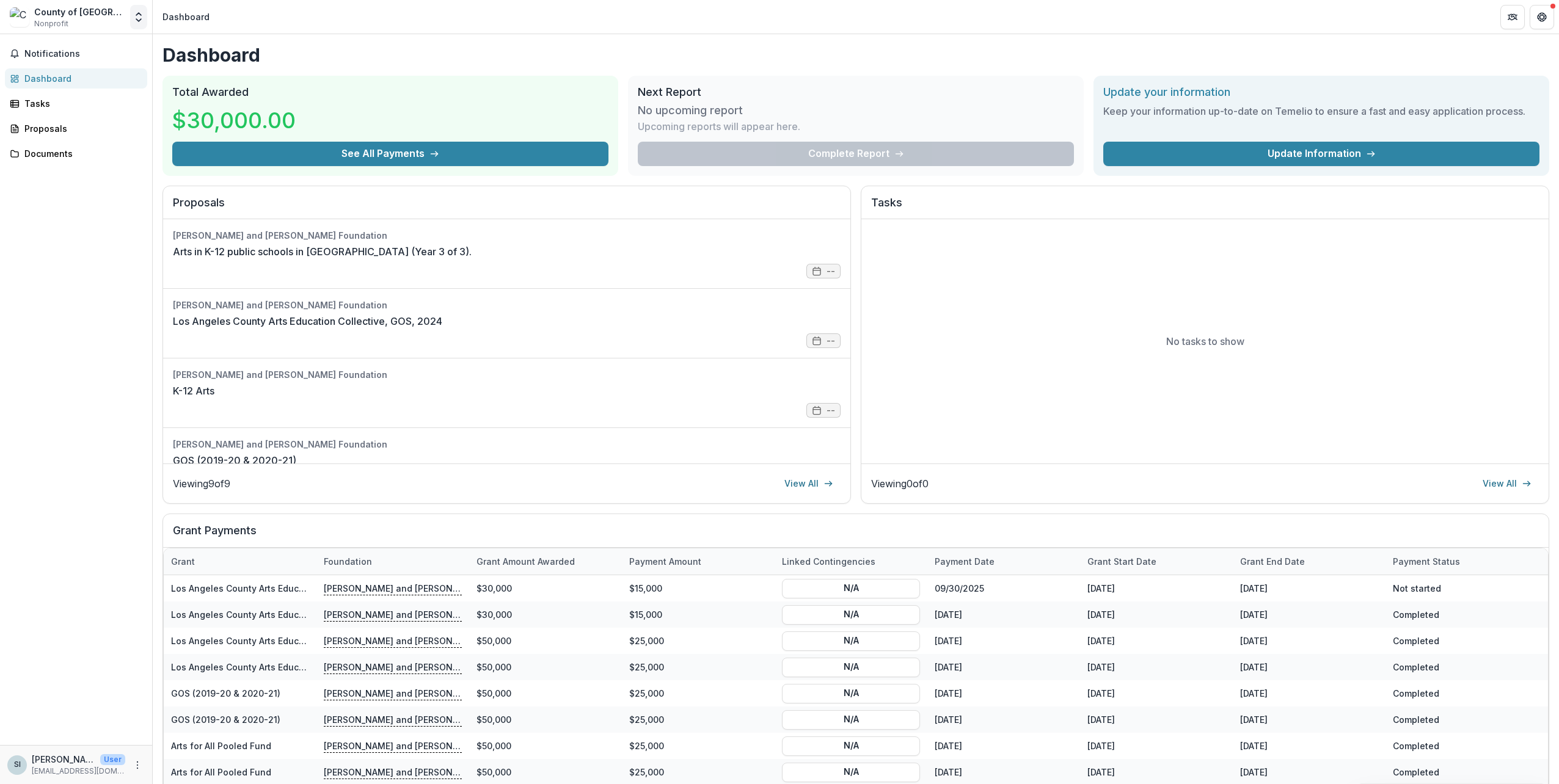
click at [135, 16] on icon "Open entity switcher" at bounding box center [139, 17] width 12 height 12
click at [84, 130] on link "Settings" at bounding box center [64, 135] width 171 height 20
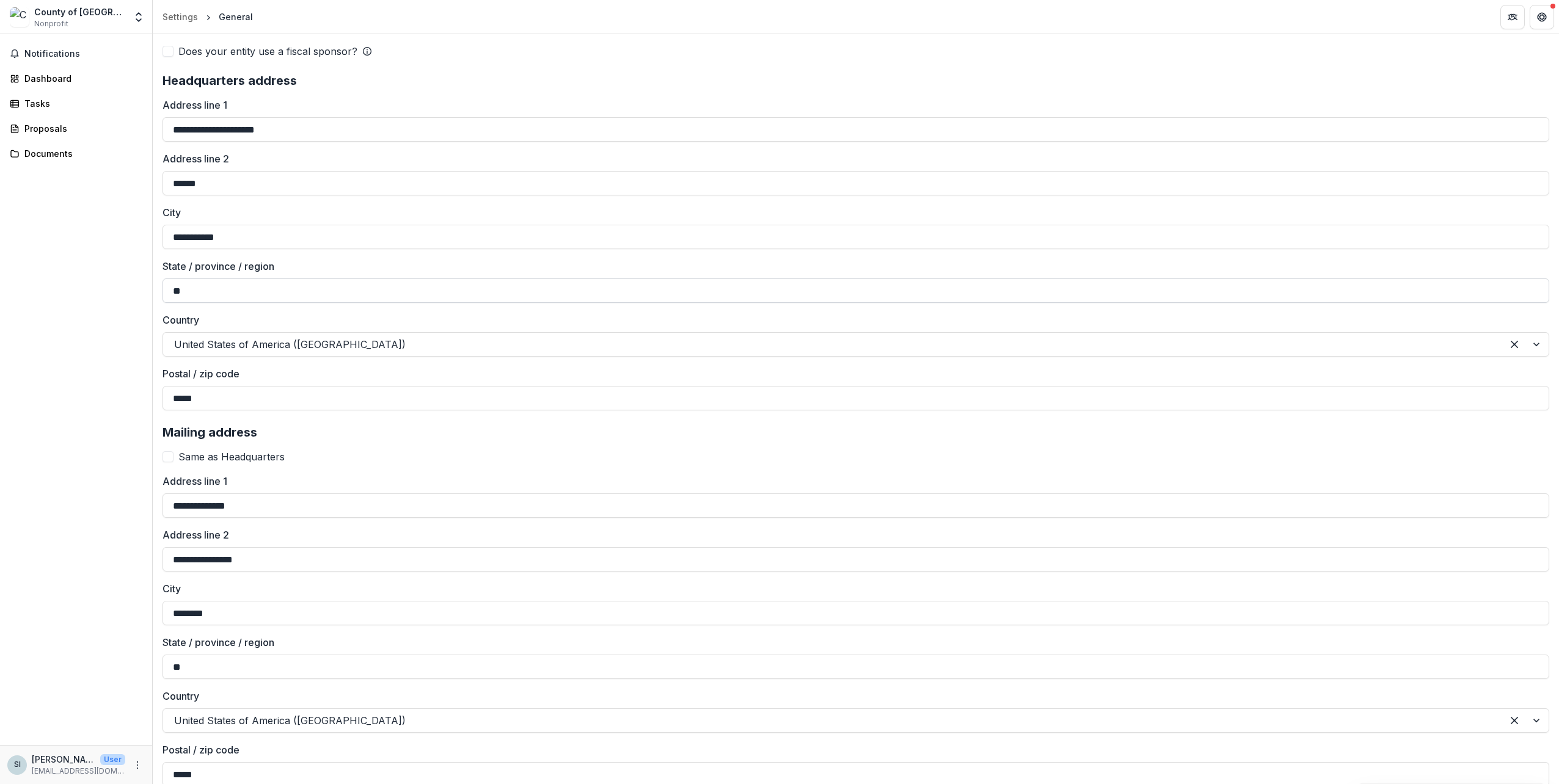
scroll to position [871, 0]
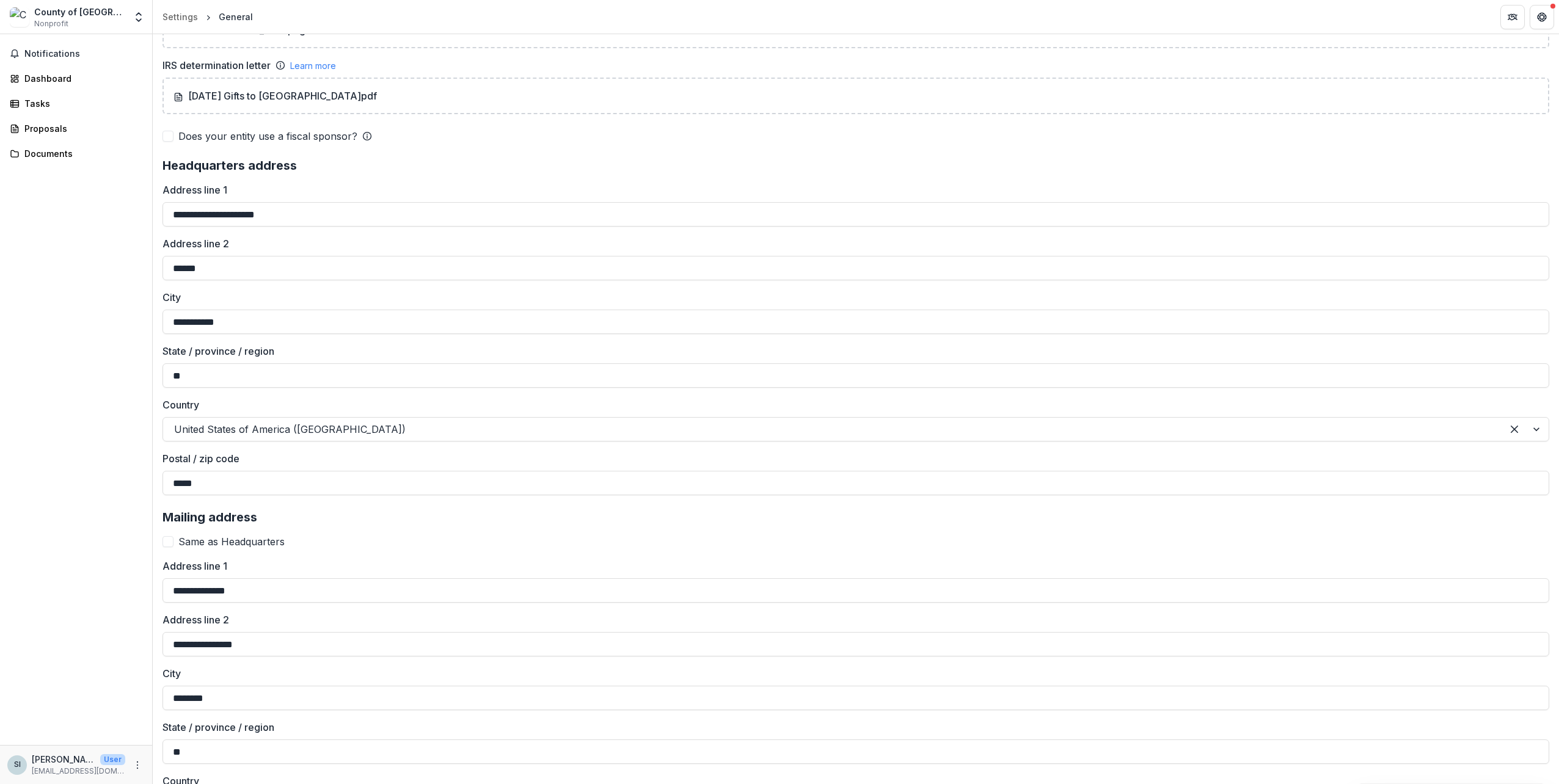
drag, startPoint x: 444, startPoint y: 458, endPoint x: 94, endPoint y: 422, distance: 351.8
click at [94, 422] on div "Notifications Dashboard Tasks Proposals Documents" at bounding box center [76, 389] width 152 height 711
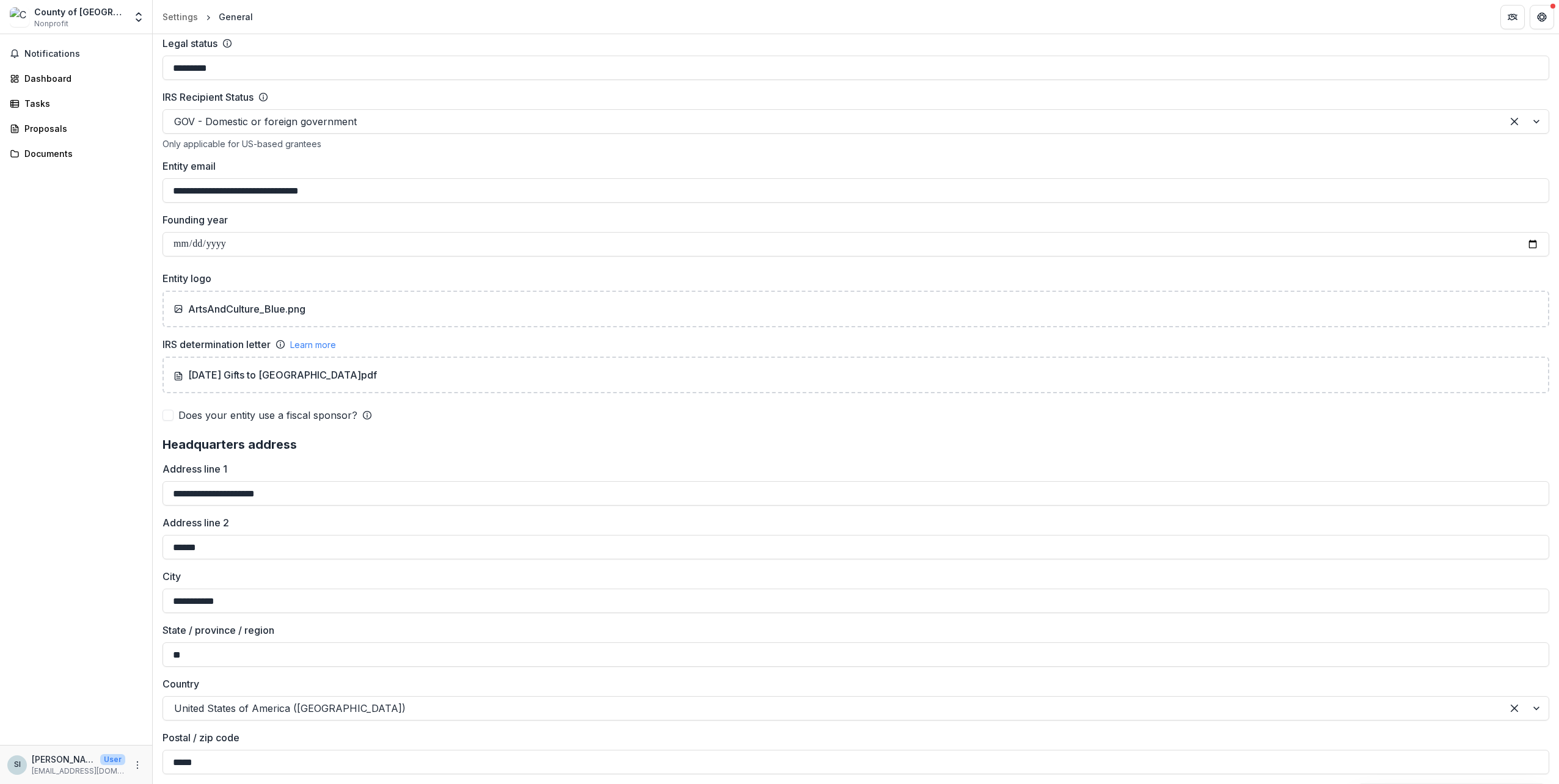
scroll to position [566, 0]
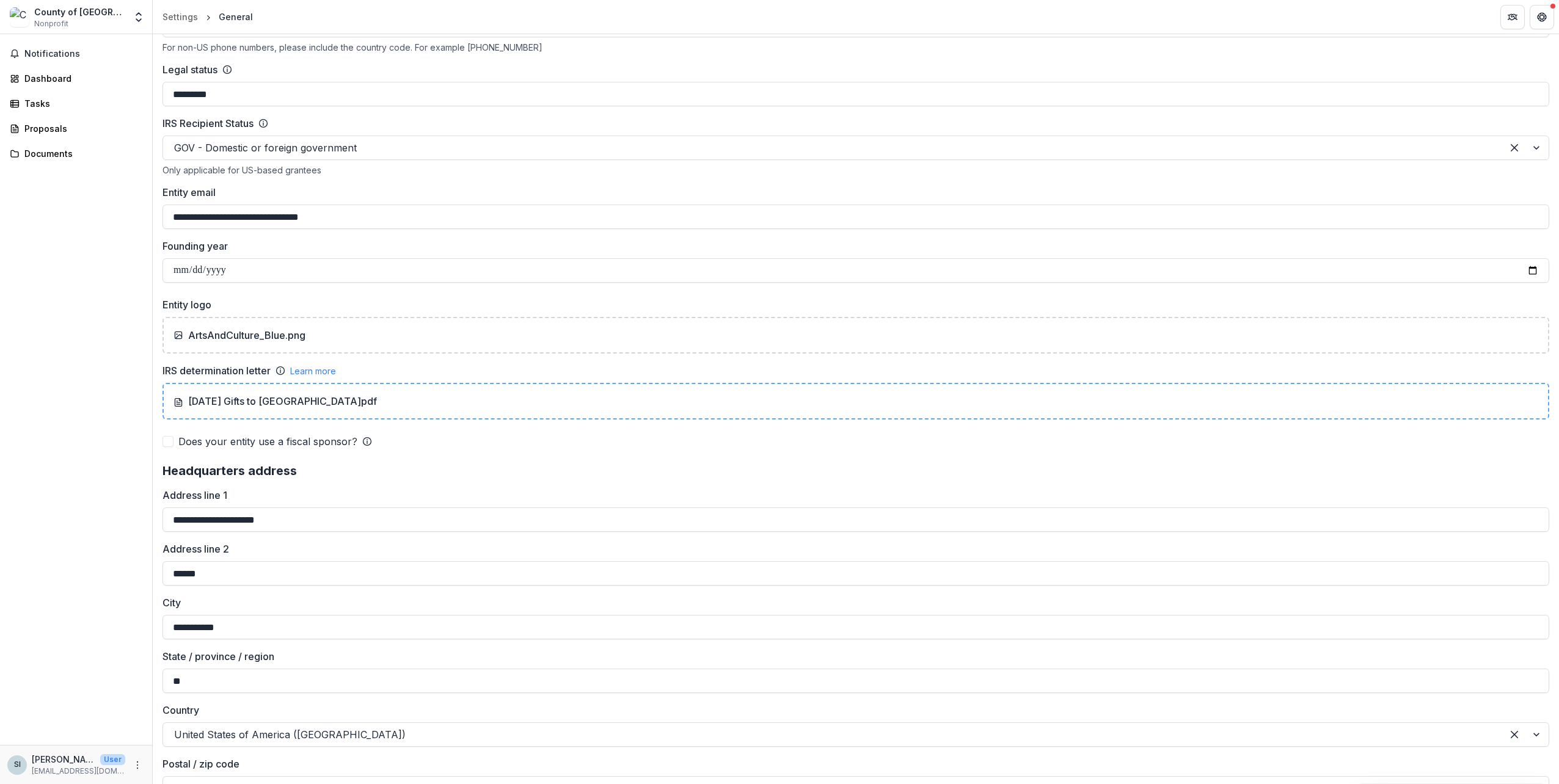
click at [396, 400] on div "[DATE] Gifts to [GEOGRAPHIC_DATA]pdf" at bounding box center [856, 401] width 1365 height 14
type input "**********"
click at [106, 398] on div "Notifications Dashboard Tasks Proposals Documents" at bounding box center [76, 389] width 152 height 711
click at [389, 334] on div "ArtsAndCulture_Blue.png" at bounding box center [856, 335] width 1365 height 14
type input "**********"
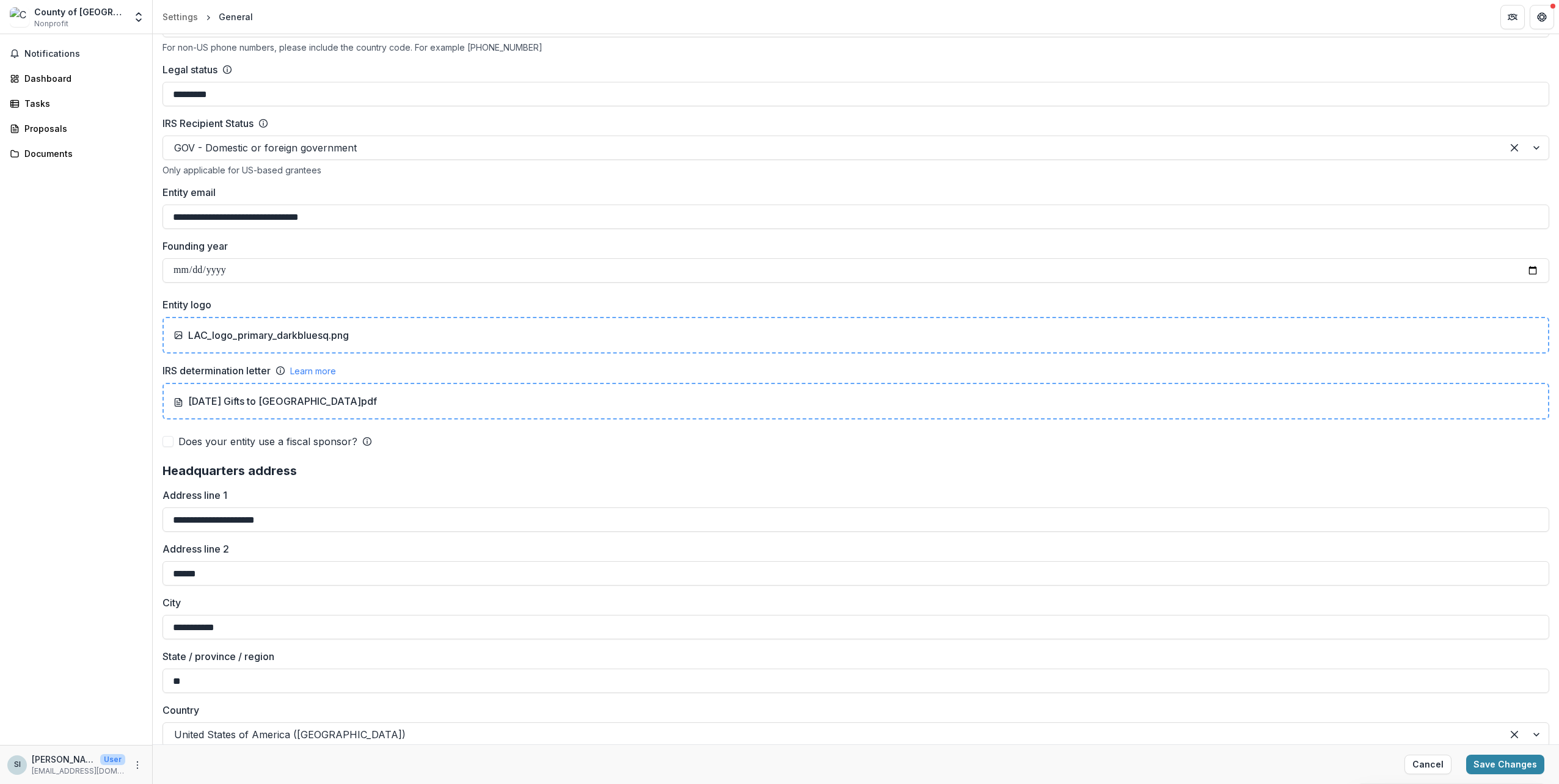
click at [356, 334] on div "LAC_logo_primary_darkbluesq.png" at bounding box center [856, 335] width 1365 height 14
type input "**********"
click at [125, 358] on div "Notifications Dashboard Tasks Proposals Documents" at bounding box center [76, 389] width 152 height 711
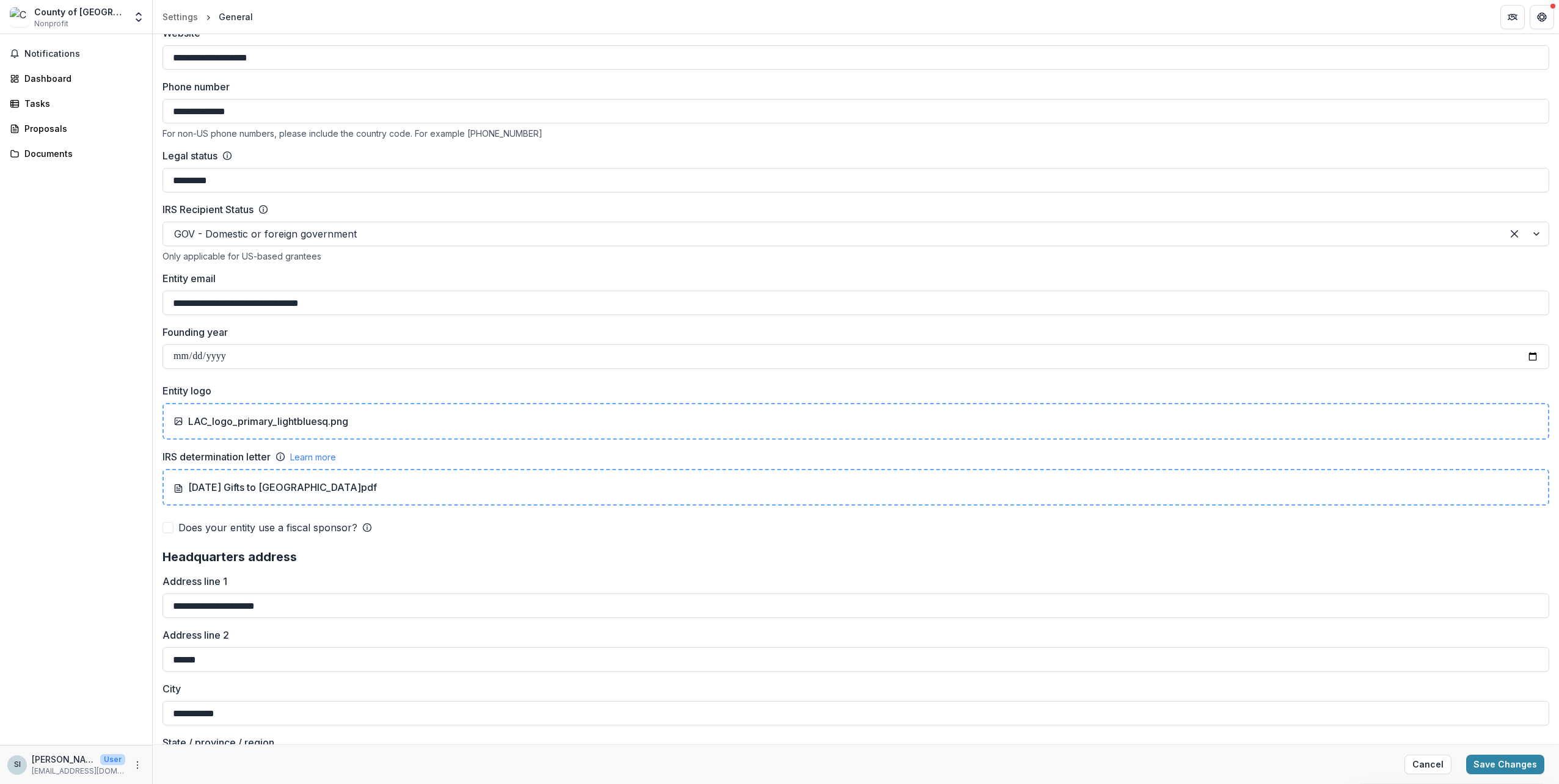
scroll to position [505, 0]
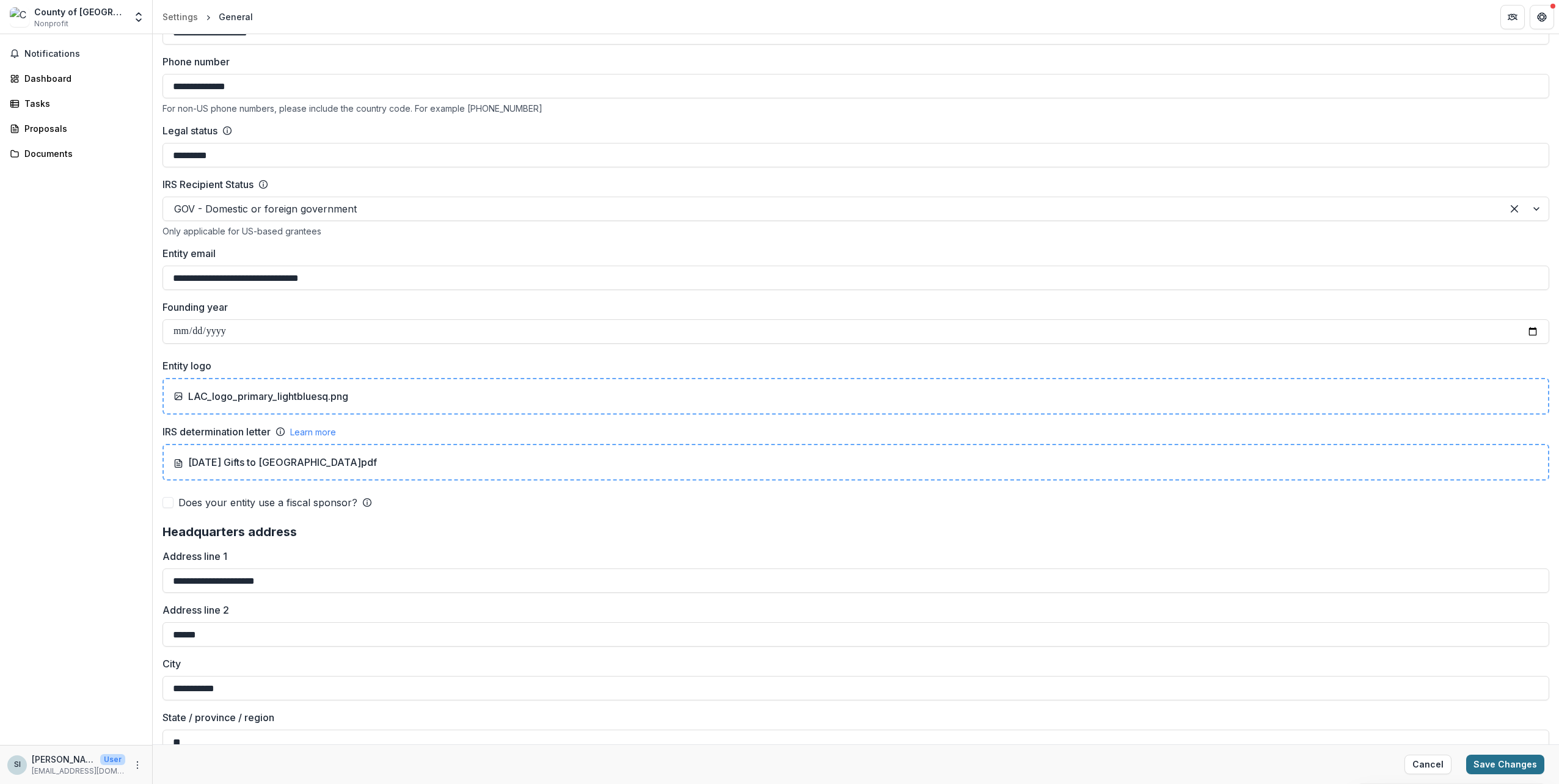
click at [1504, 770] on button "Save Changes" at bounding box center [1505, 764] width 78 height 19
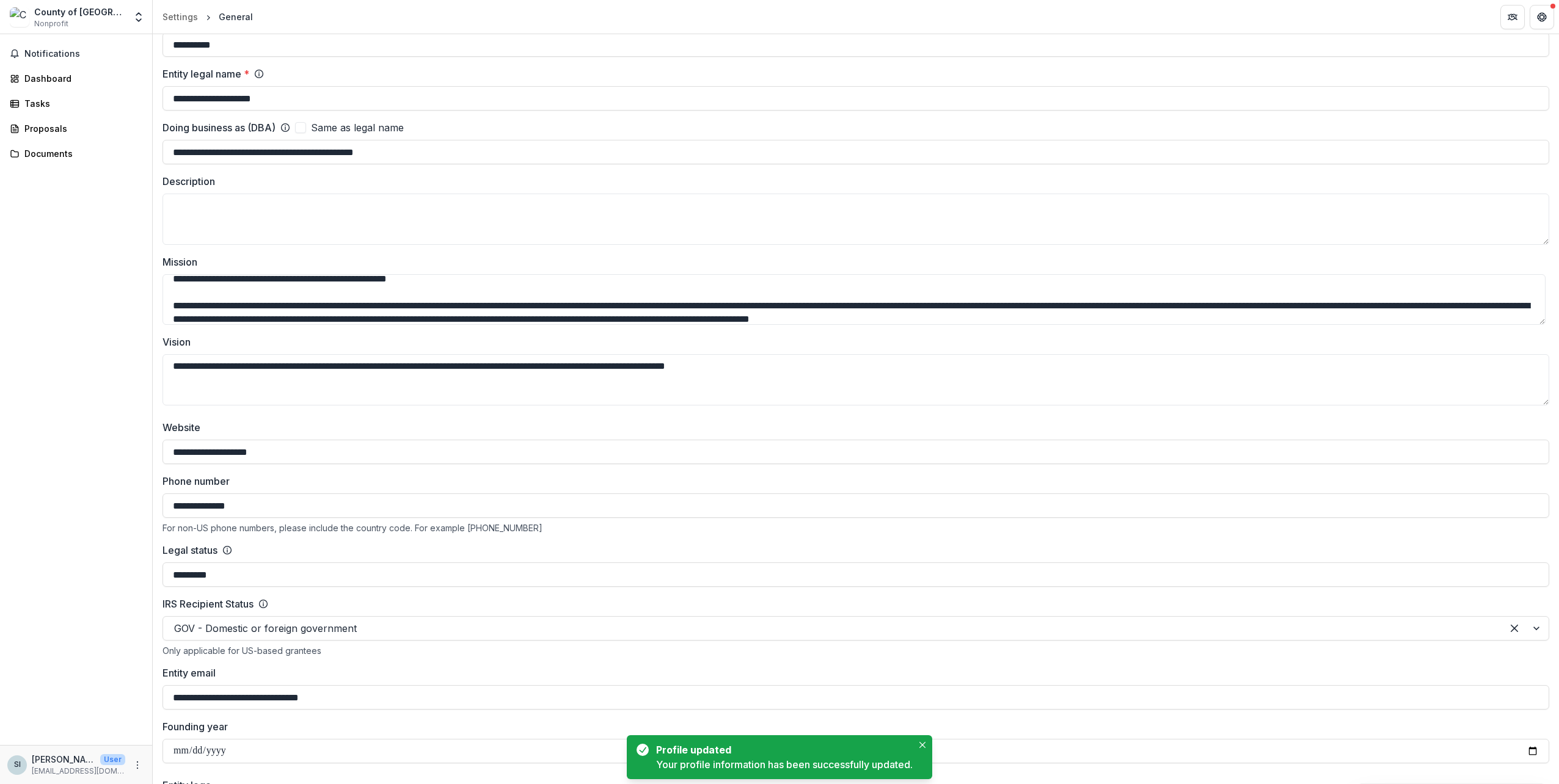
scroll to position [0, 0]
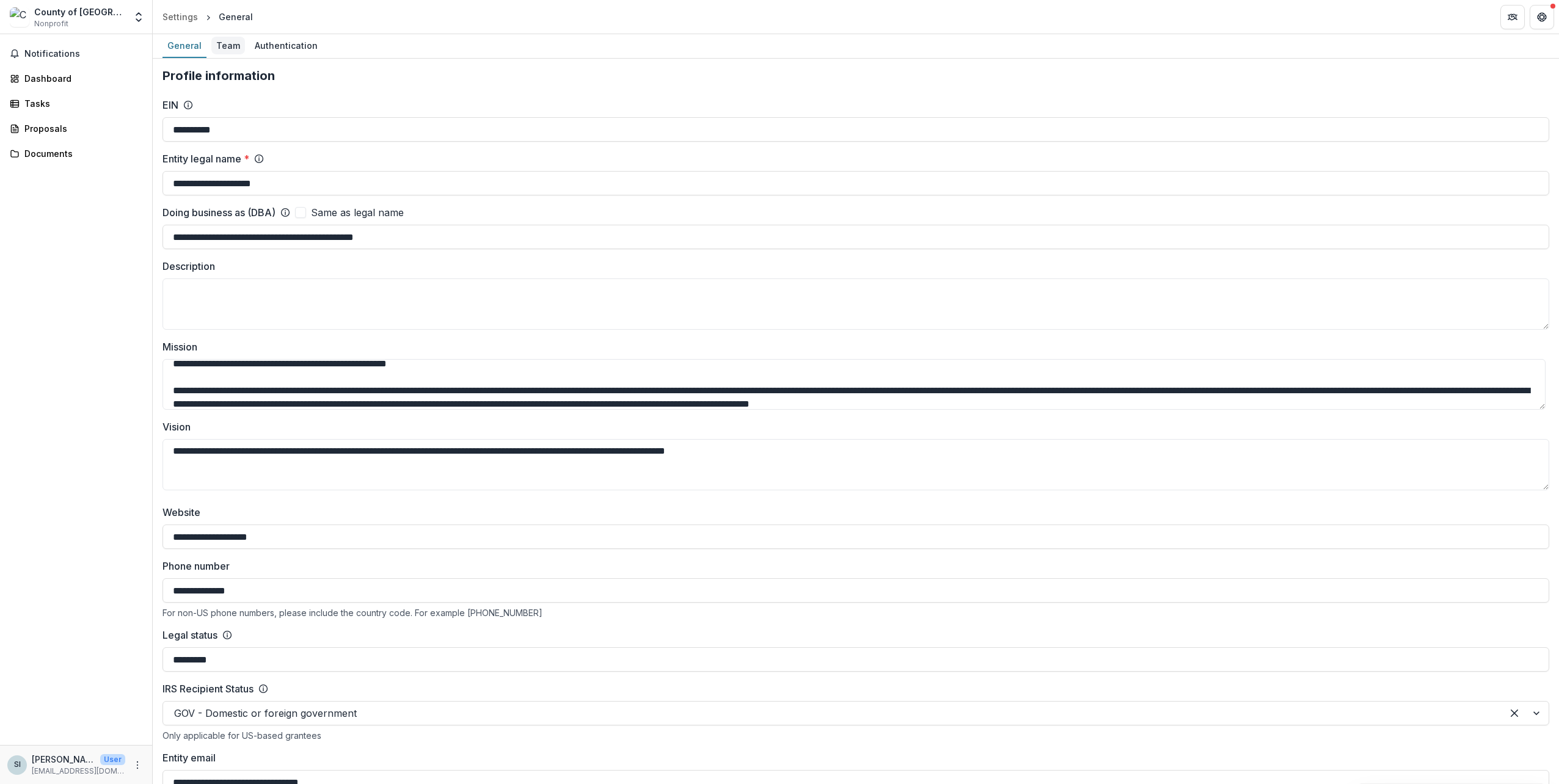
click at [235, 51] on div "Team" at bounding box center [228, 45] width 34 height 18
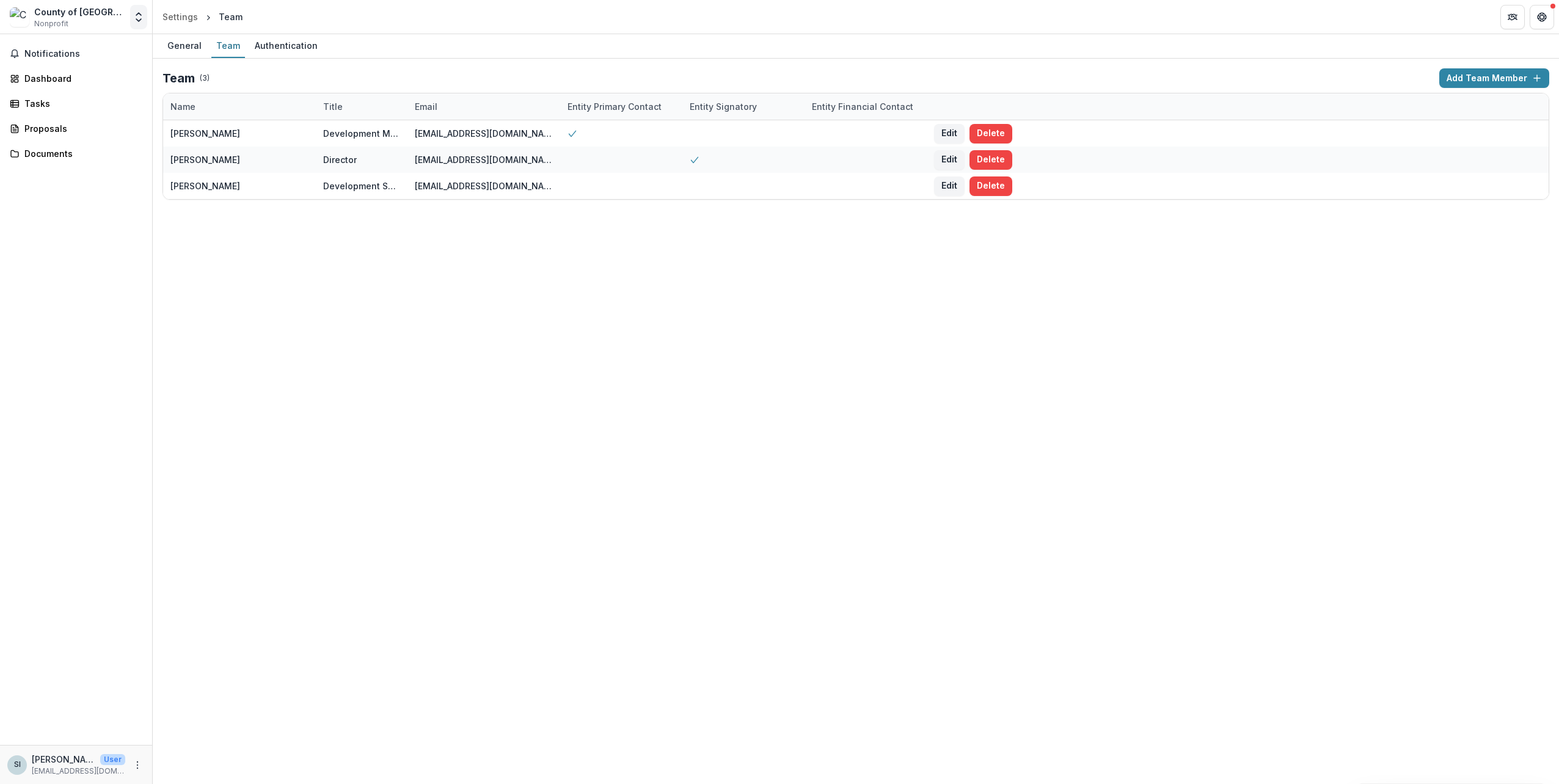
click at [133, 14] on icon "Open entity switcher" at bounding box center [139, 17] width 12 height 12
click at [83, 88] on div "County of [GEOGRAPHIC_DATA]" at bounding box center [67, 89] width 122 height 13
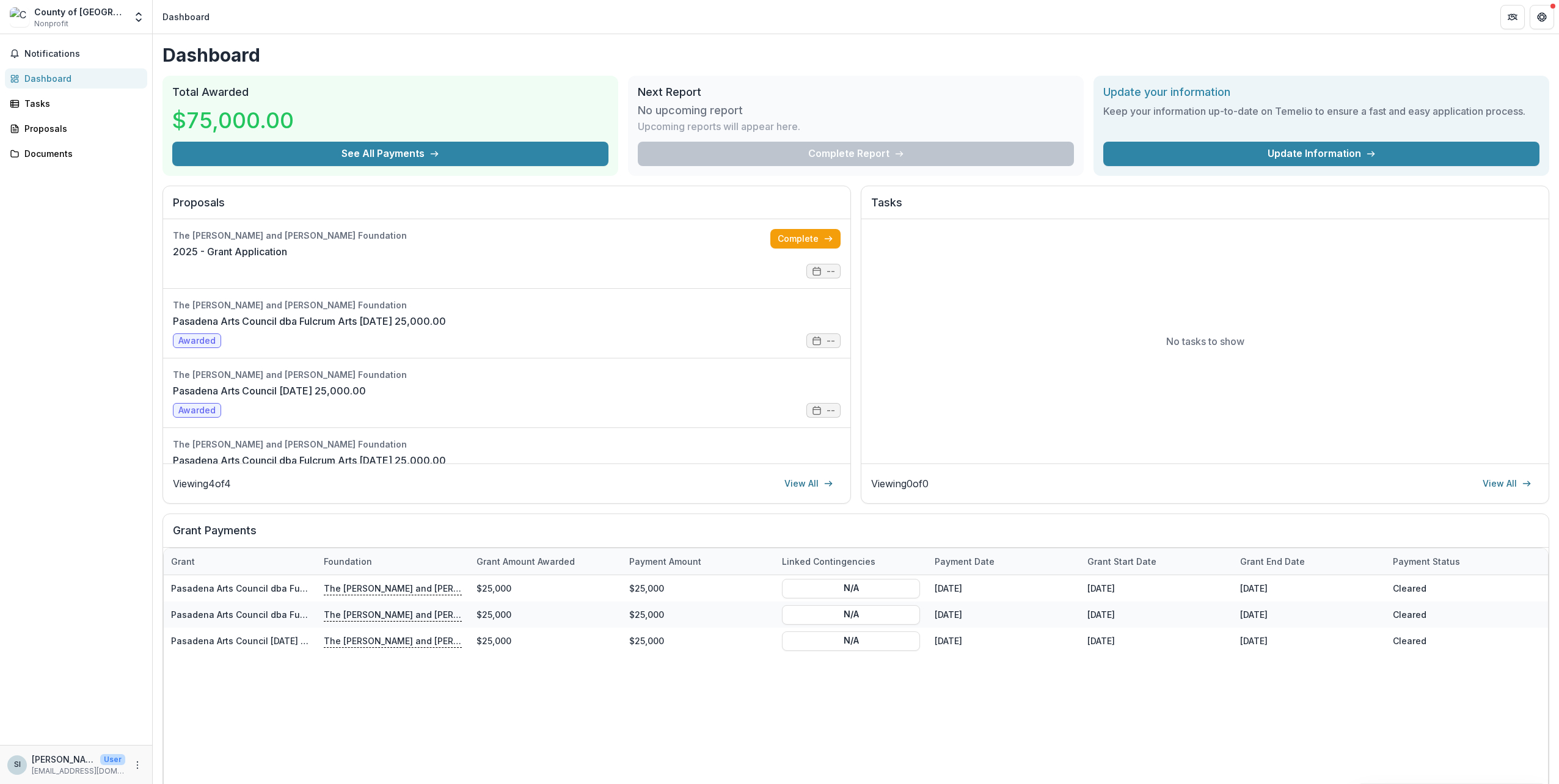
click at [148, 16] on div "County of [GEOGRAPHIC_DATA] Nonprofit Nonprofits County of [GEOGRAPHIC_DATA] Co…" at bounding box center [76, 19] width 152 height 29
click at [143, 16] on icon "Open entity switcher" at bounding box center [139, 17] width 12 height 12
click at [80, 130] on link "Settings" at bounding box center [64, 135] width 171 height 20
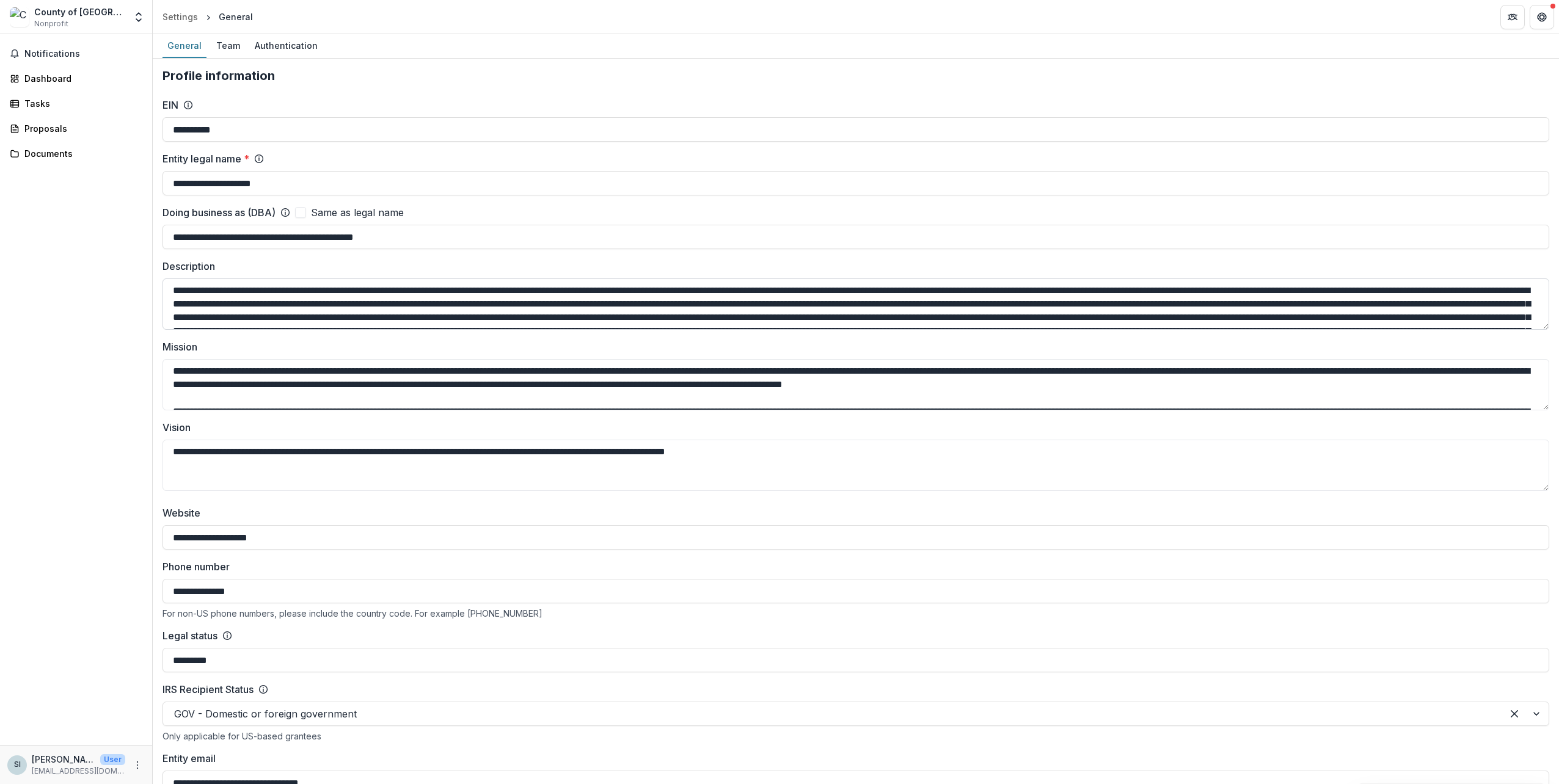
click at [398, 310] on textarea "Description" at bounding box center [856, 304] width 1387 height 51
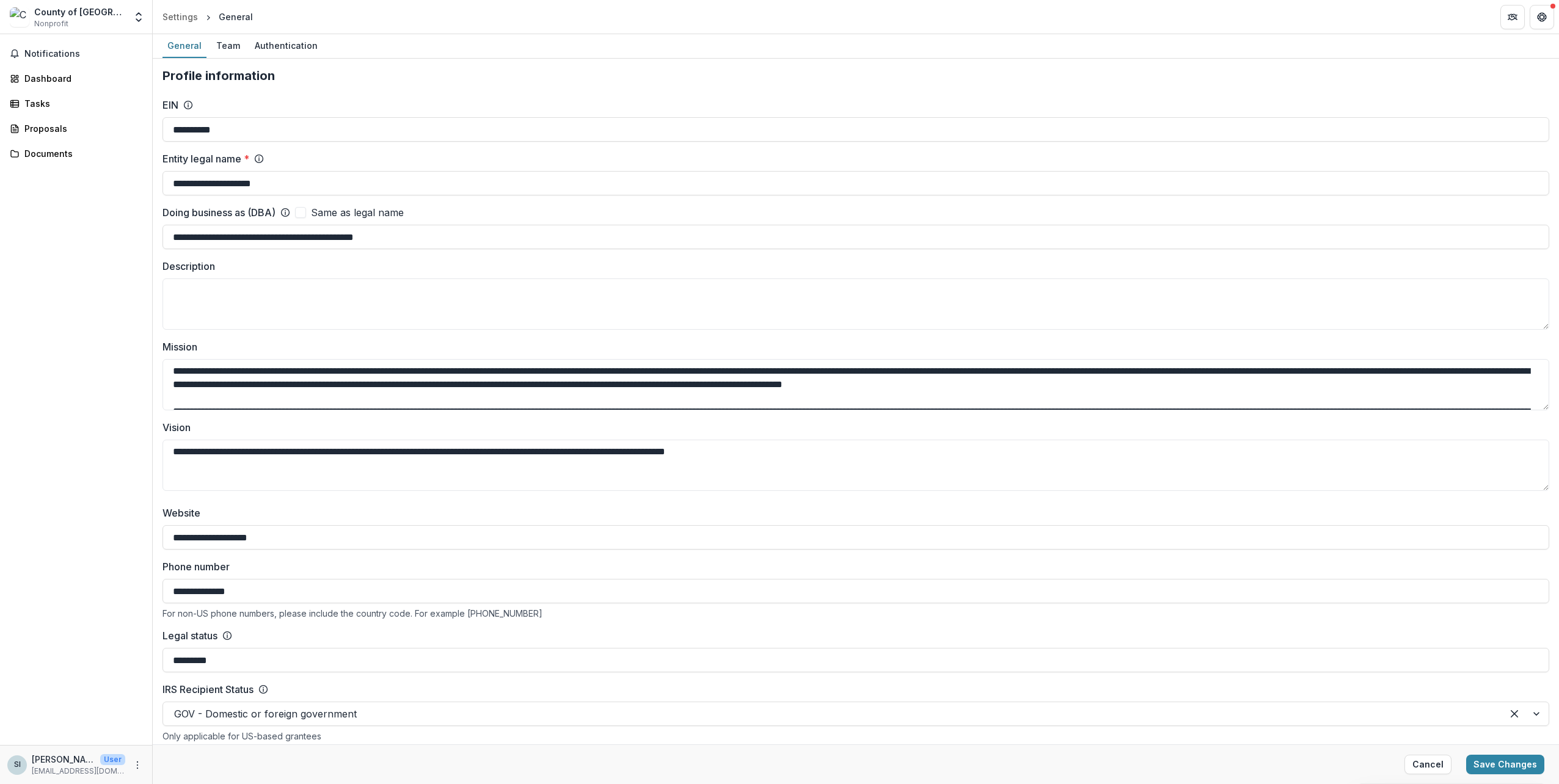
click at [110, 478] on div "Notifications Dashboard Tasks Proposals Documents" at bounding box center [76, 389] width 152 height 711
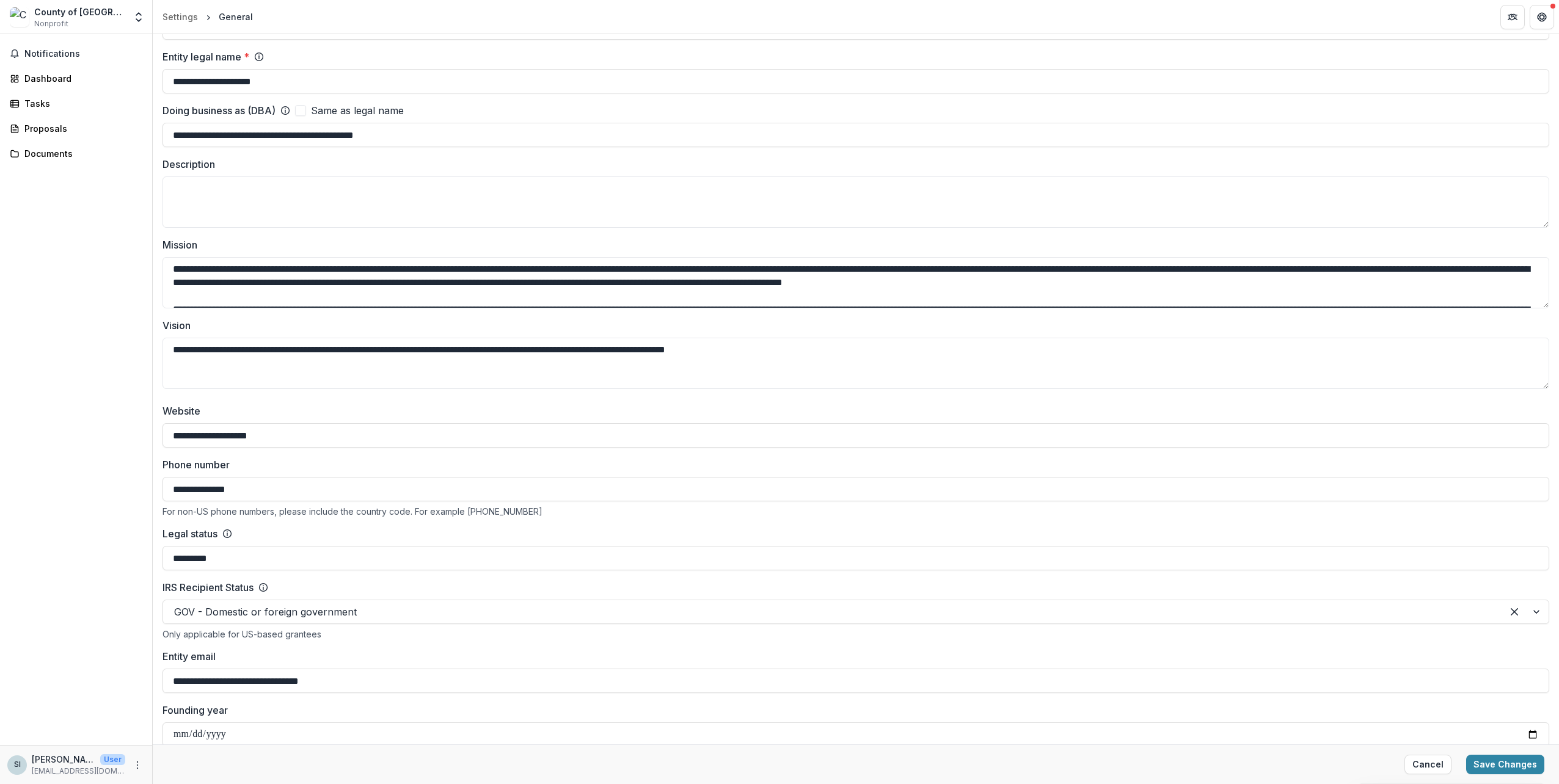
scroll to position [122, 0]
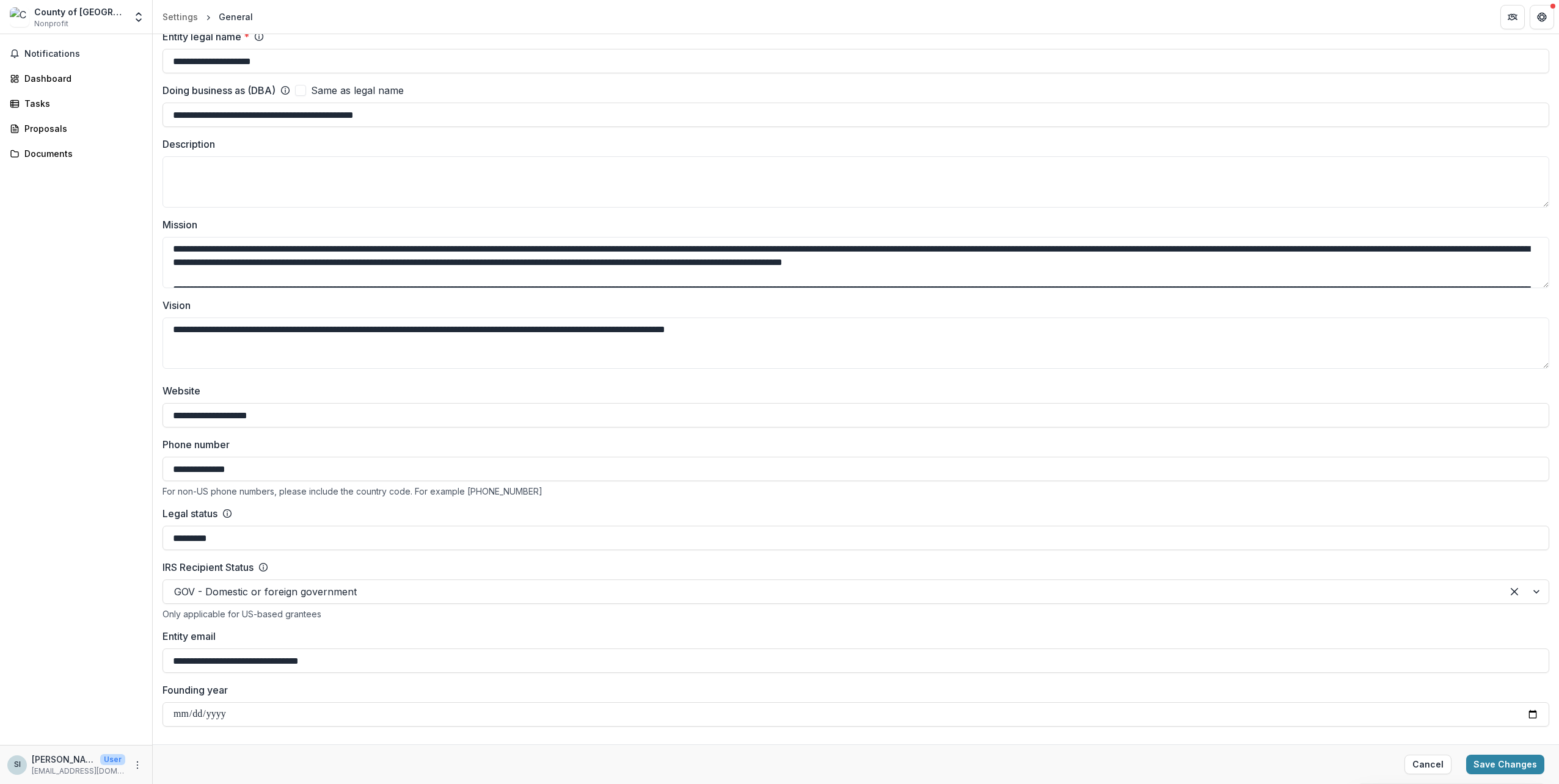
drag, startPoint x: 295, startPoint y: 415, endPoint x: 114, endPoint y: 422, distance: 181.1
click at [114, 422] on main "**********" at bounding box center [780, 409] width 1559 height 750
paste input "**********"
type input "**********"
click at [69, 443] on div "Notifications Dashboard Tasks Proposals Documents" at bounding box center [76, 389] width 152 height 711
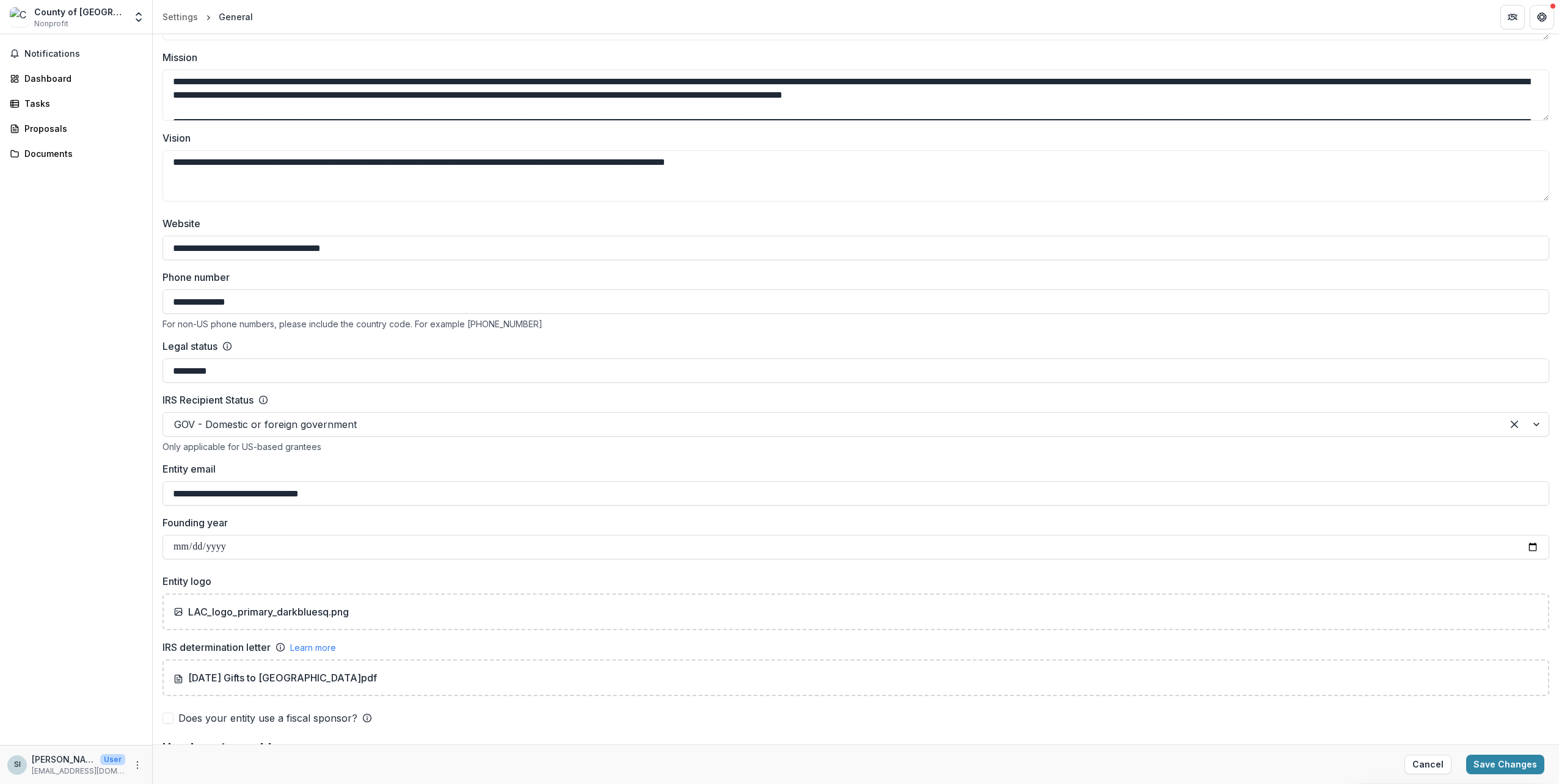
scroll to position [305, 0]
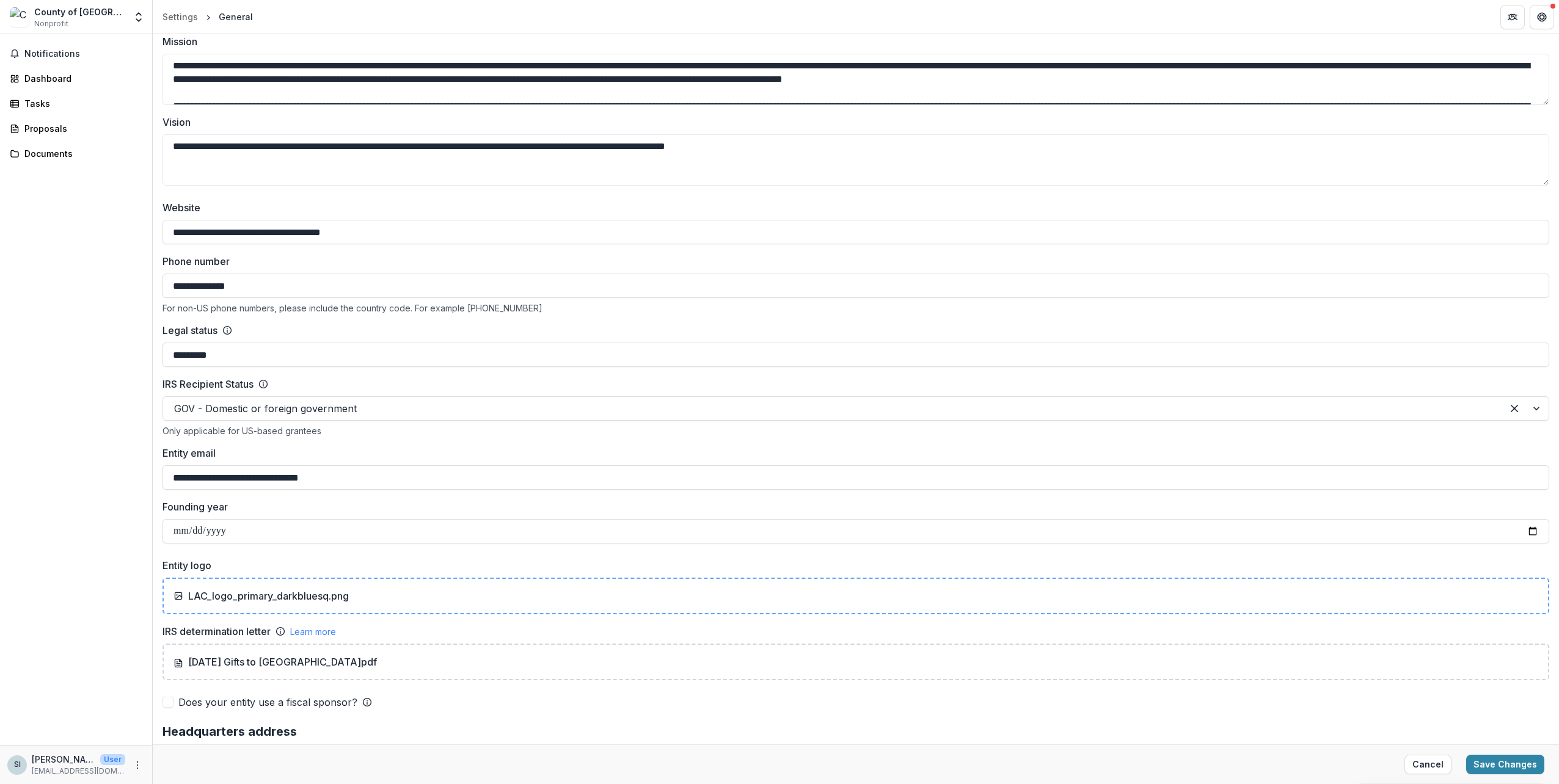
click at [443, 599] on div "LAC_logo_primary_darkbluesq.png" at bounding box center [856, 595] width 1365 height 14
type input "**********"
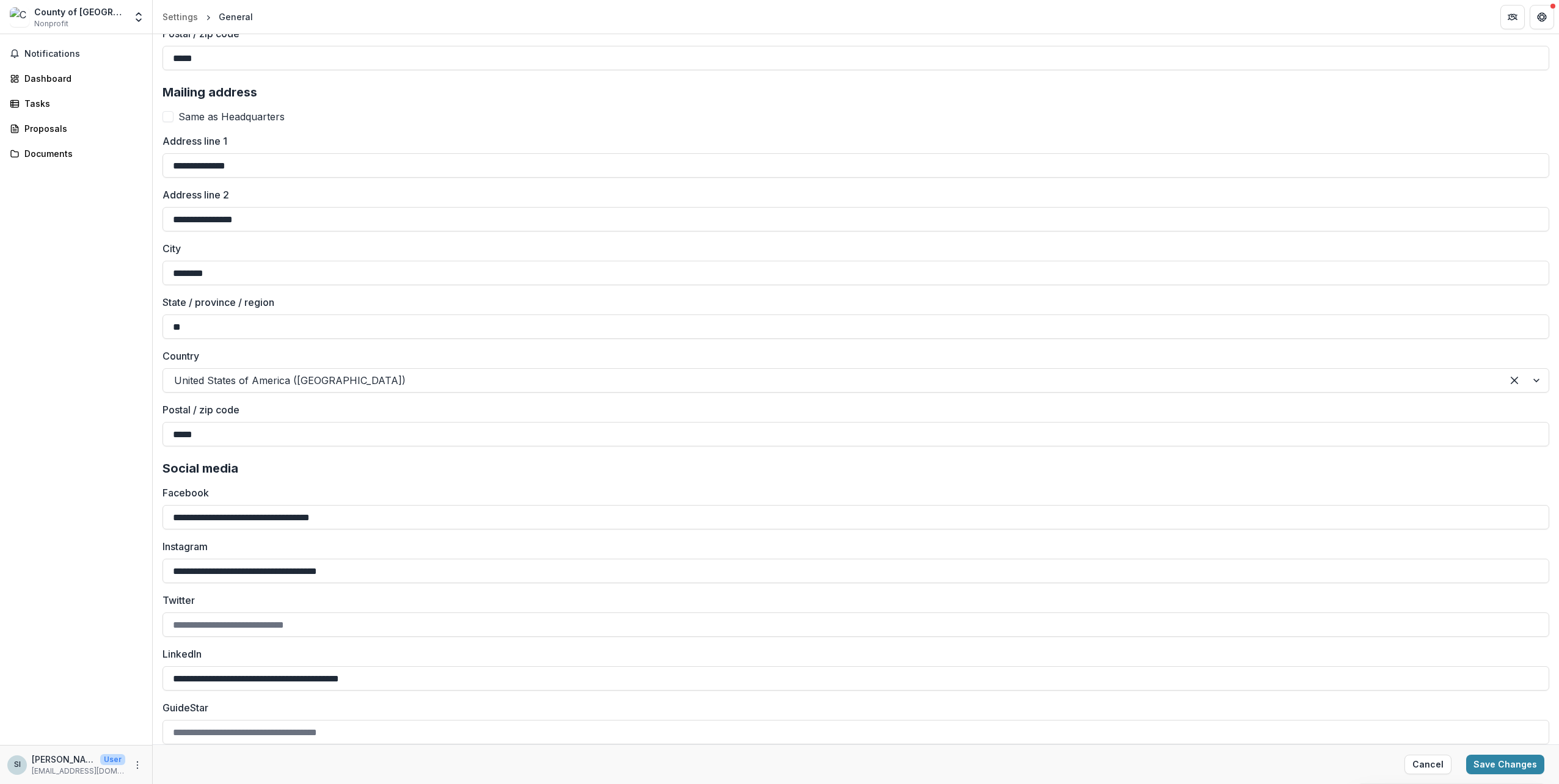
scroll to position [1304, 0]
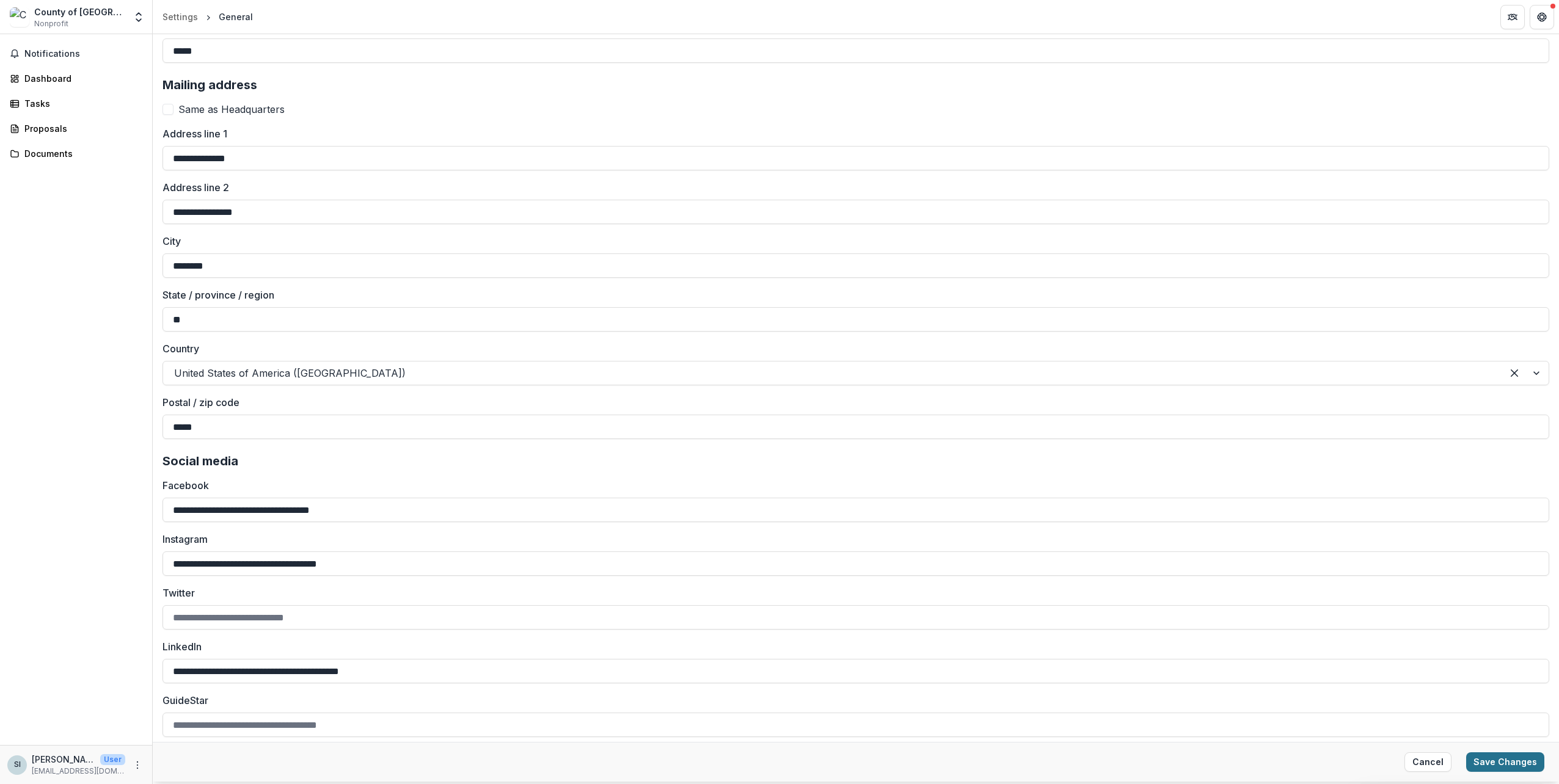
click at [1499, 763] on button "Save Changes" at bounding box center [1505, 762] width 78 height 19
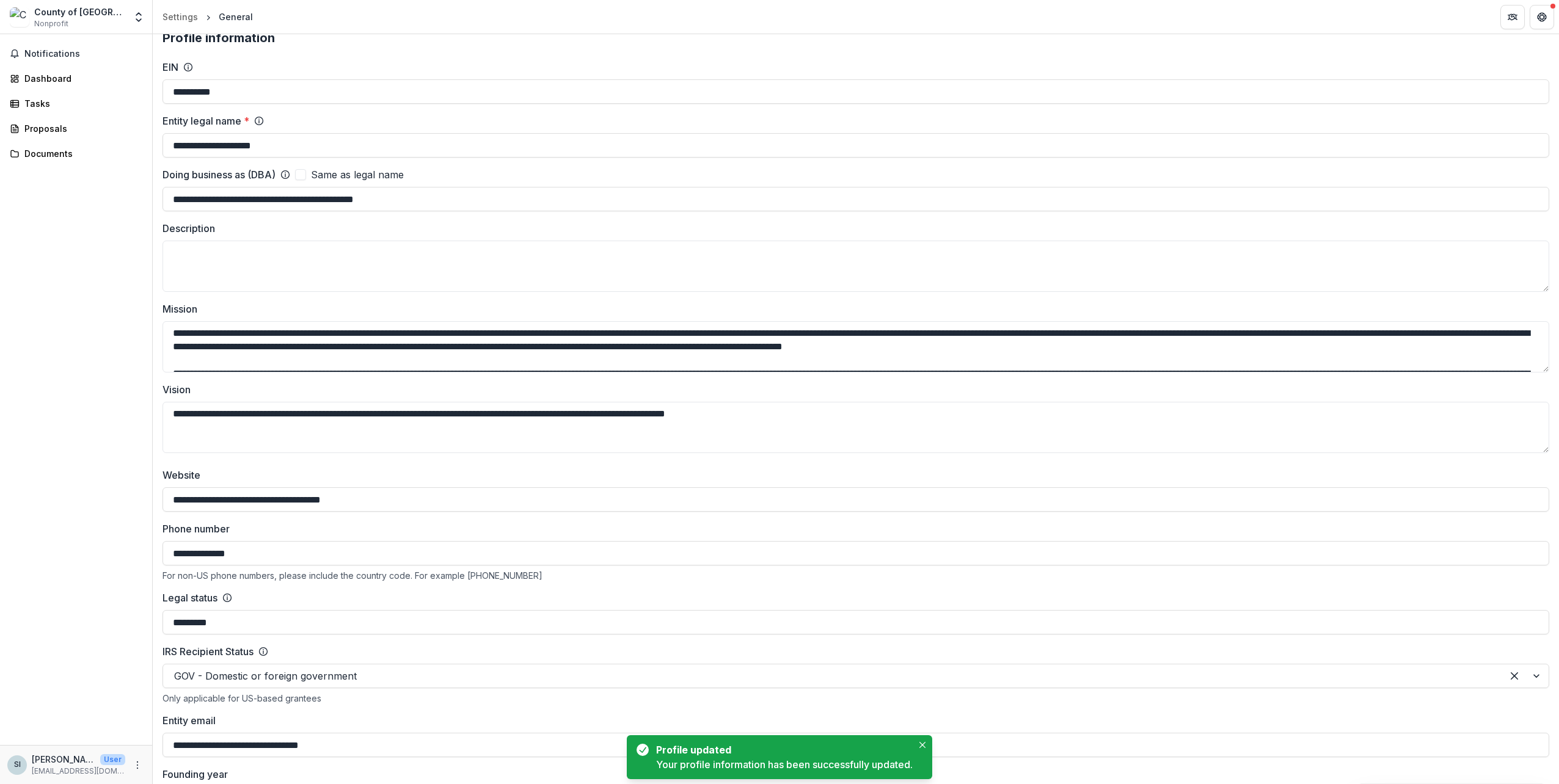
scroll to position [0, 0]
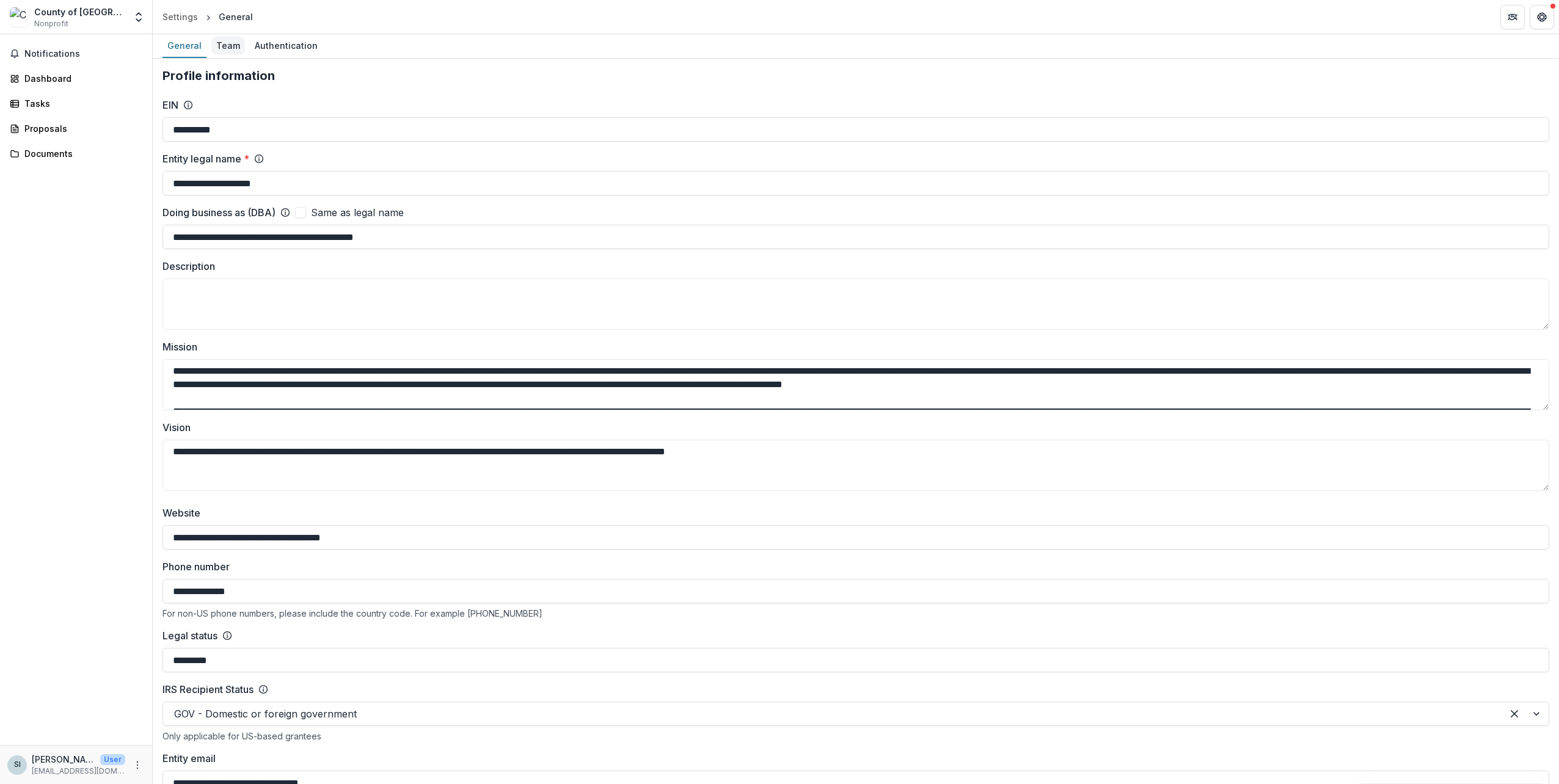
click at [234, 42] on div "Team" at bounding box center [228, 45] width 34 height 18
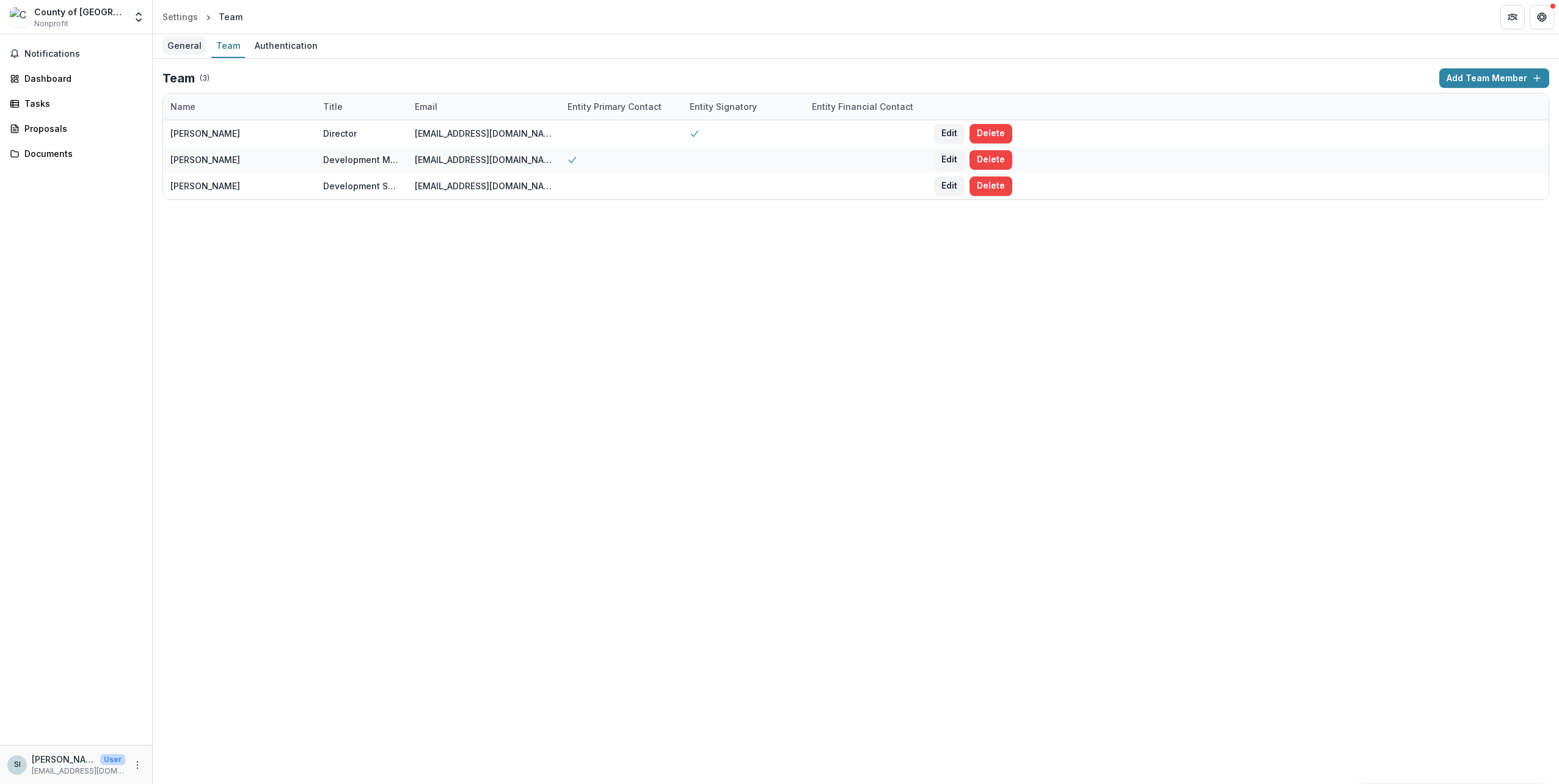
click at [185, 47] on div "General" at bounding box center [185, 45] width 44 height 18
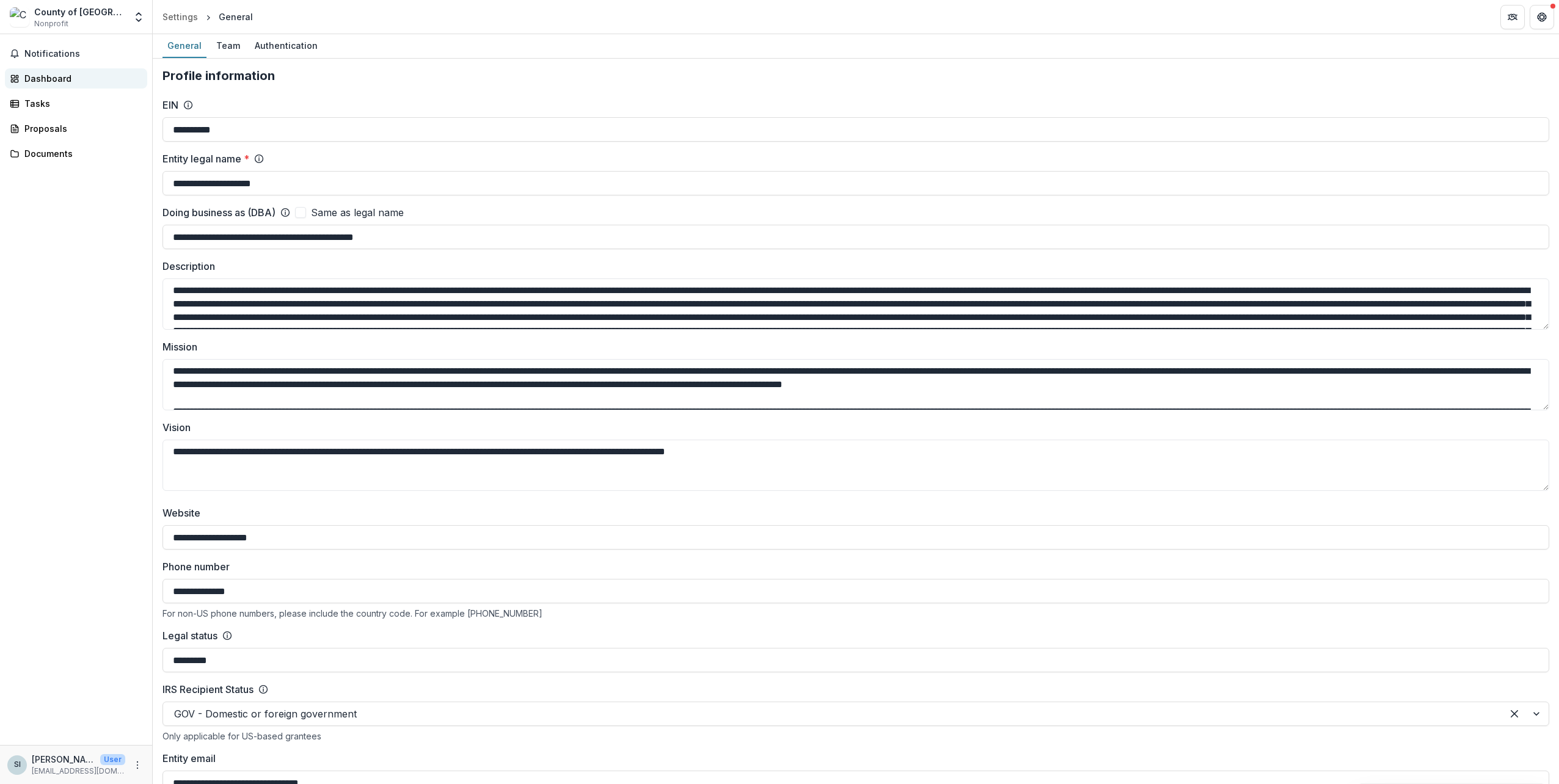
click at [102, 72] on div "Dashboard" at bounding box center [81, 78] width 113 height 13
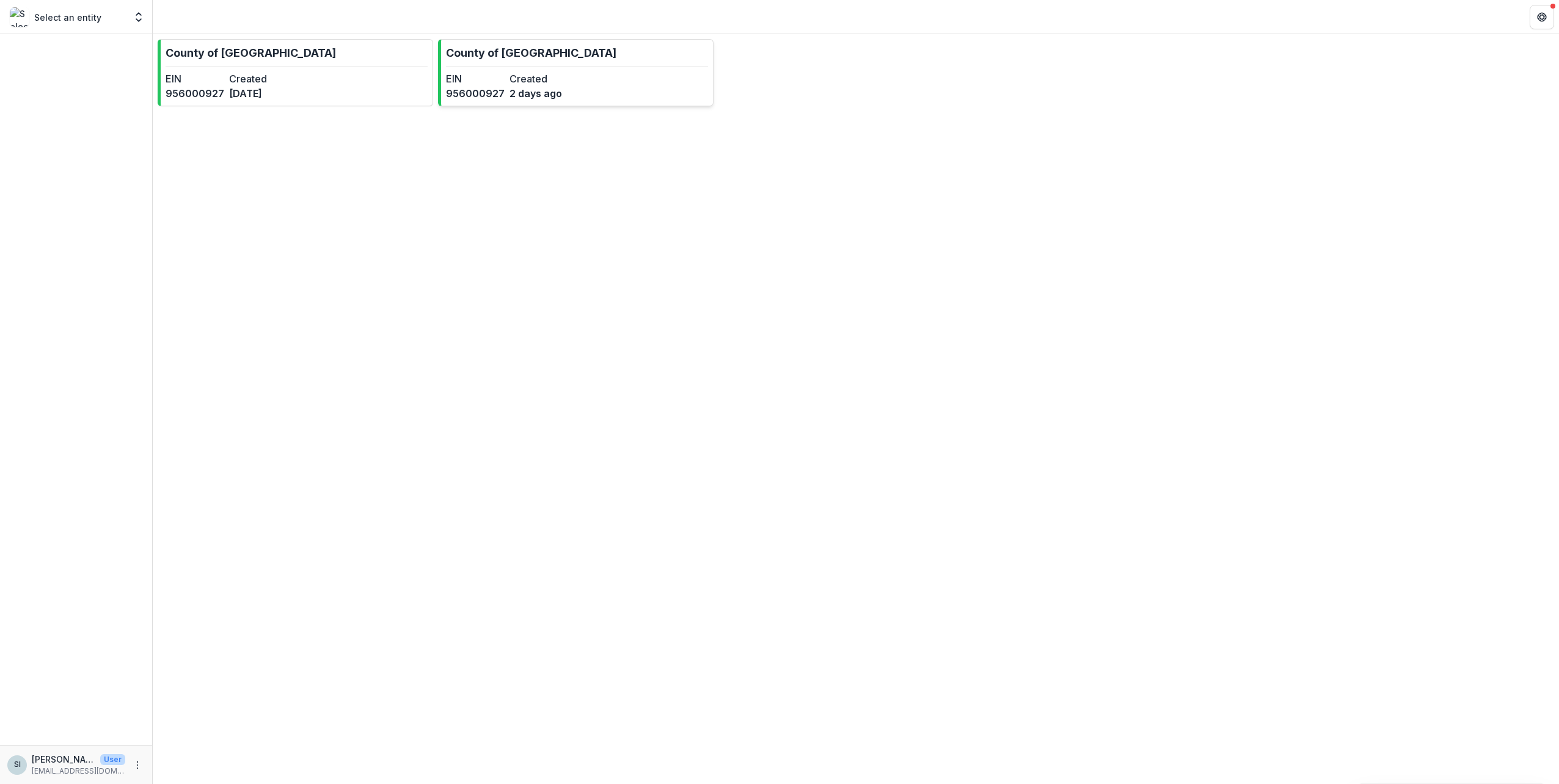
click at [526, 85] on dt "Created" at bounding box center [538, 78] width 58 height 14
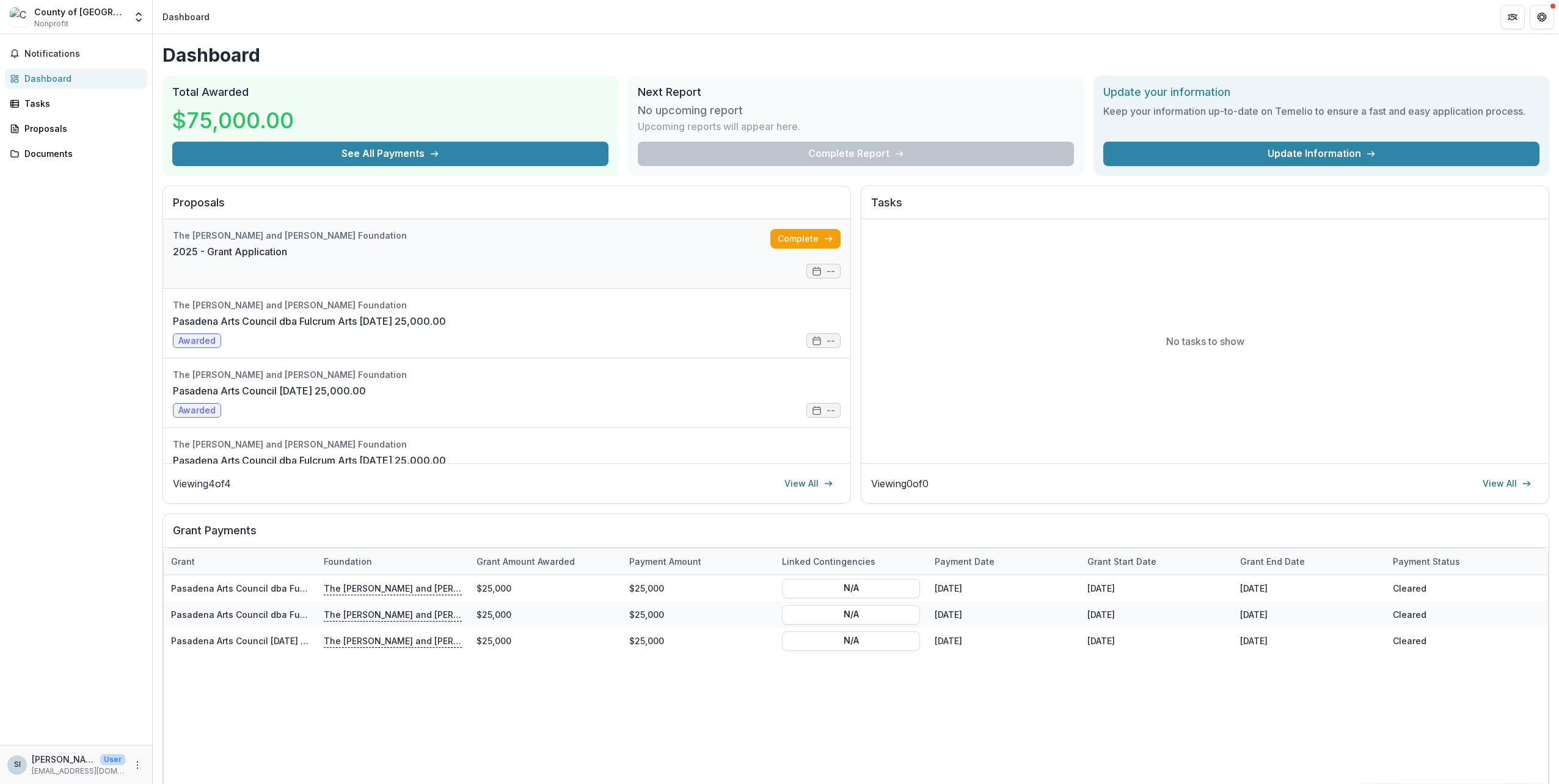
click at [287, 259] on link "2025 - Grant Application" at bounding box center [230, 251] width 114 height 14
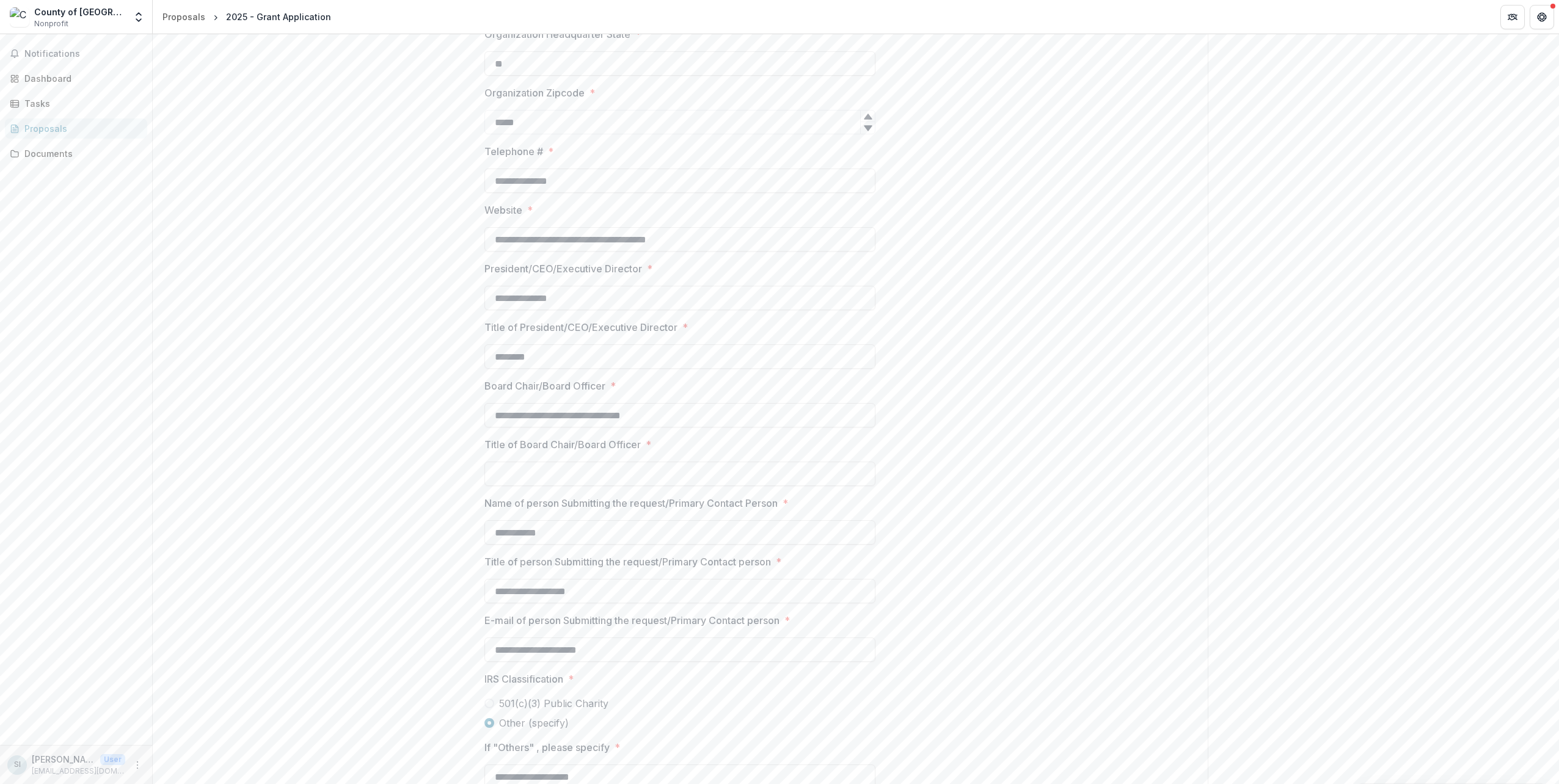
scroll to position [735, 0]
